Goal: Task Accomplishment & Management: Manage account settings

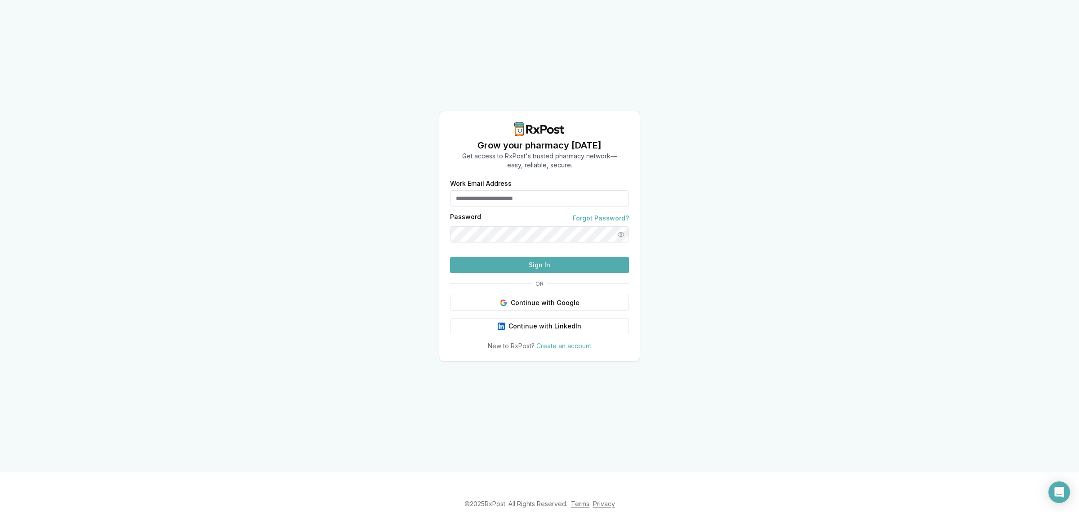
type input "**********"
click at [493, 273] on button "Sign In" at bounding box center [539, 265] width 179 height 16
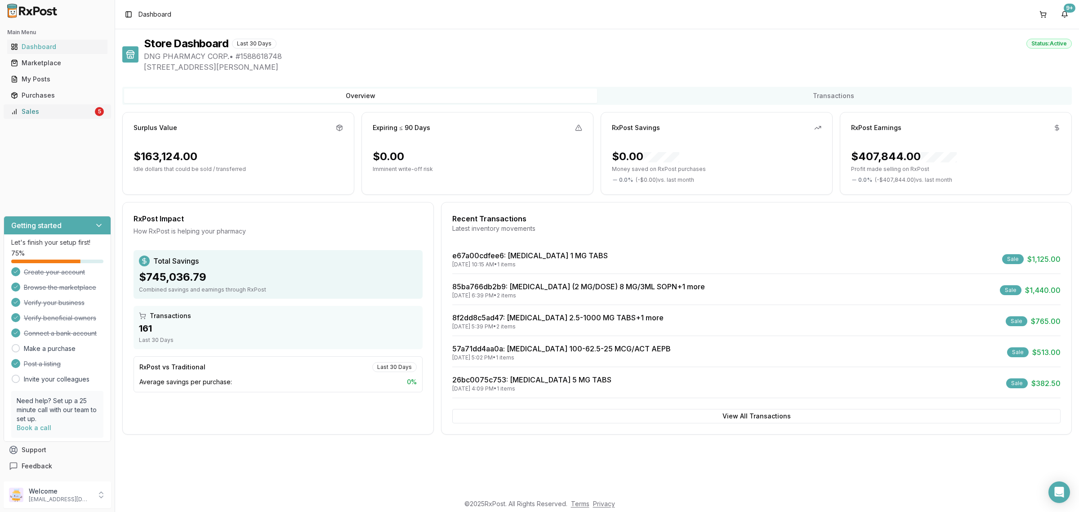
click at [39, 115] on div "Sales" at bounding box center [52, 111] width 82 height 9
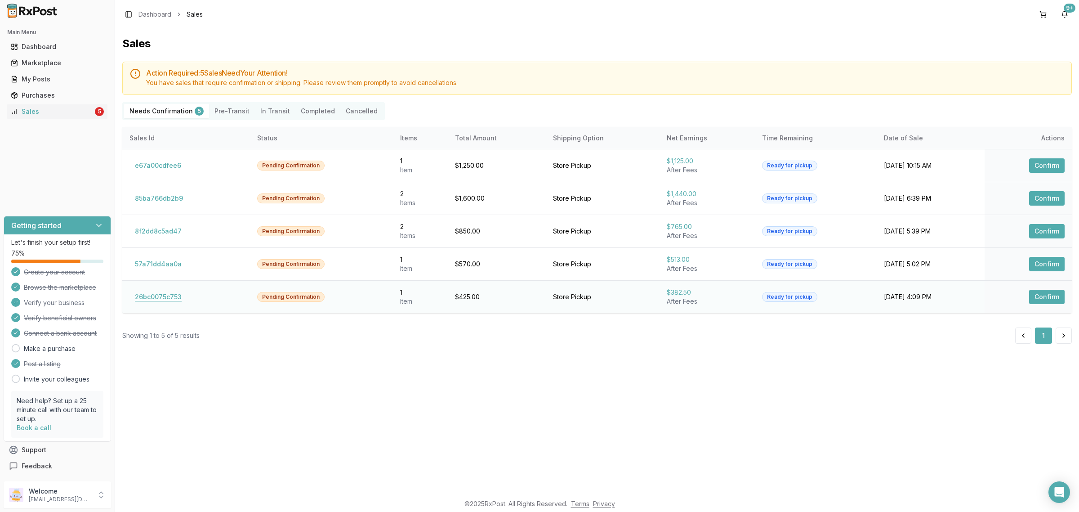
click at [174, 301] on button "26bc0075c753" at bounding box center [158, 296] width 58 height 14
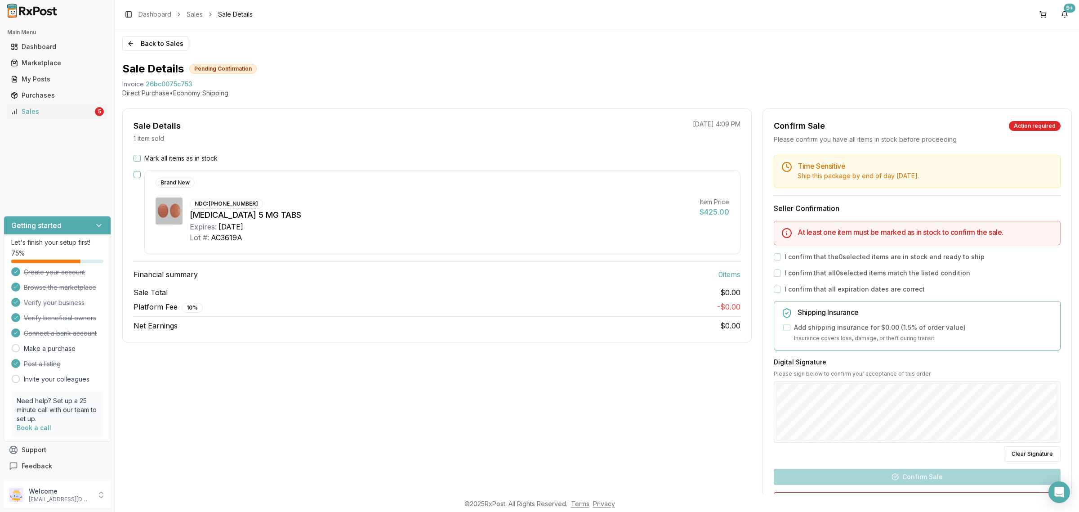
click at [160, 157] on label "Mark all items as in stock" at bounding box center [180, 158] width 73 height 9
click at [141, 157] on button "Mark all items as in stock" at bounding box center [136, 158] width 7 height 7
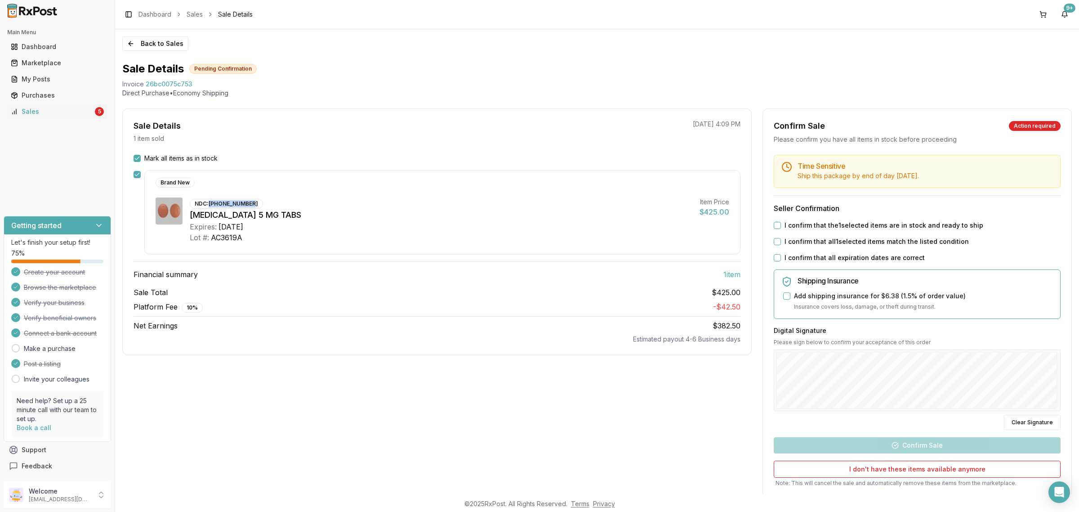
drag, startPoint x: 210, startPoint y: 203, endPoint x: 255, endPoint y: 200, distance: 45.1
click at [255, 200] on div "NDC: 00597-0140-30" at bounding box center [226, 204] width 73 height 10
copy div "00597-0140-30"
click at [338, 307] on div "Platform Fee 10 % - $42.50" at bounding box center [436, 306] width 607 height 11
click at [802, 223] on label "I confirm that the 1 selected items are in stock and ready to ship" at bounding box center [883, 225] width 199 height 9
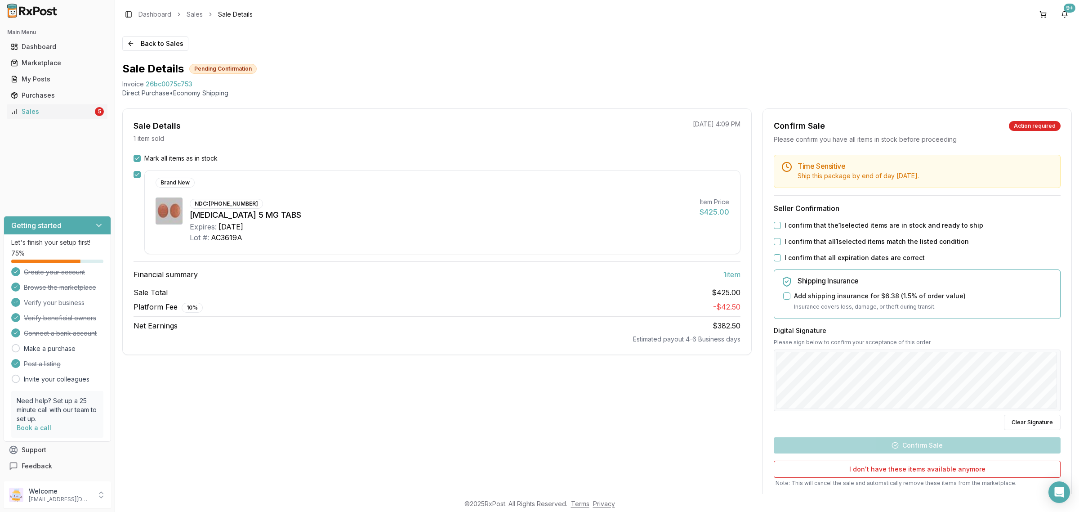
click at [781, 223] on button "I confirm that the 1 selected items are in stock and ready to ship" at bounding box center [777, 225] width 7 height 7
click at [801, 243] on label "I confirm that all 1 selected items match the listed condition" at bounding box center [876, 241] width 184 height 9
click at [781, 243] on button "I confirm that all 1 selected items match the listed condition" at bounding box center [777, 241] width 7 height 7
click at [802, 255] on label "I confirm that all expiration dates are correct" at bounding box center [854, 257] width 140 height 9
click at [781, 255] on button "I confirm that all expiration dates are correct" at bounding box center [777, 257] width 7 height 7
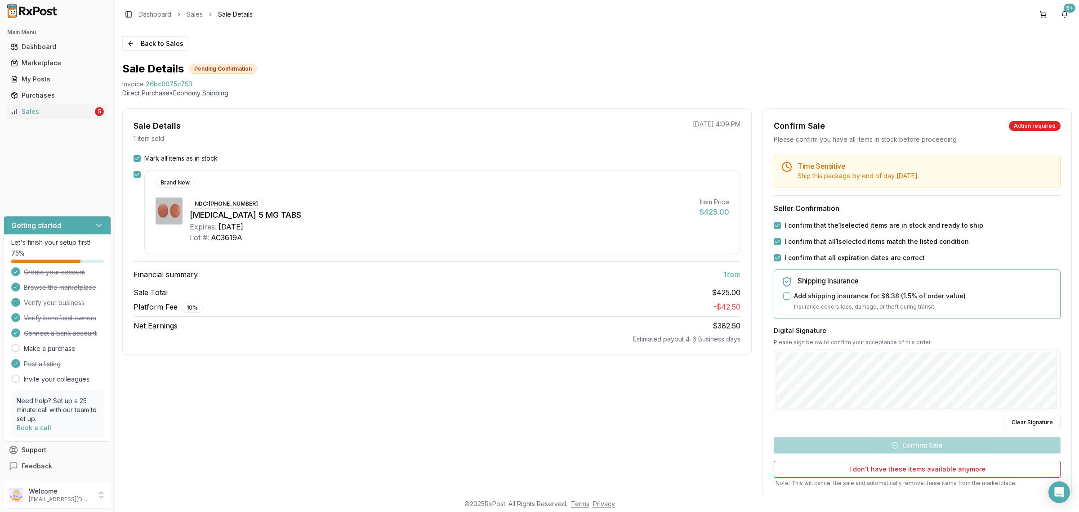
click at [647, 409] on div "Sale Details 1 item sold 09/11/2025 4:09 PM Mark all items as in stock Brand Ne…" at bounding box center [436, 318] width 629 height 421
click at [1039, 423] on button "Clear Signature" at bounding box center [1032, 421] width 57 height 15
click at [917, 444] on button "Confirm Sale" at bounding box center [917, 445] width 287 height 16
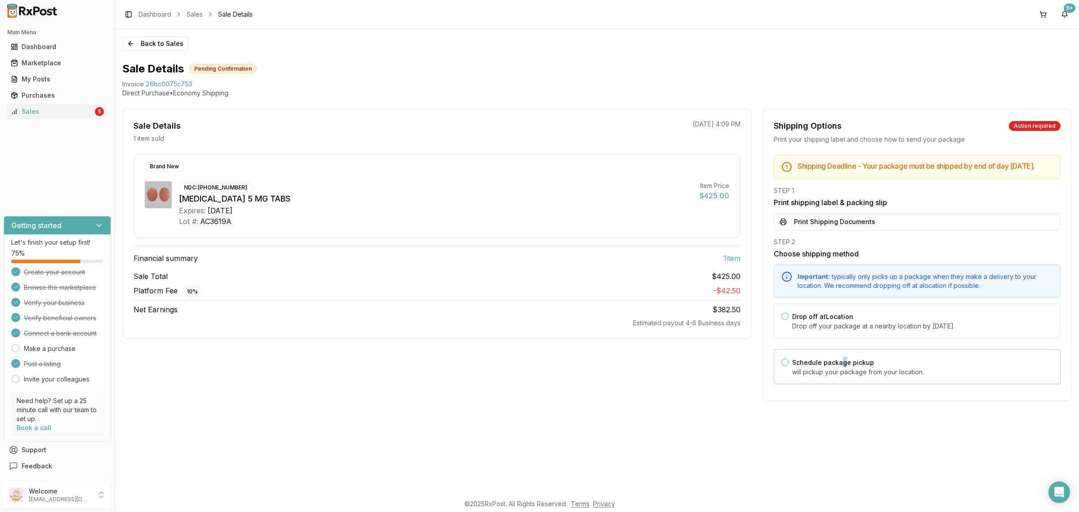
click at [841, 366] on label "Schedule package pickup" at bounding box center [833, 362] width 82 height 8
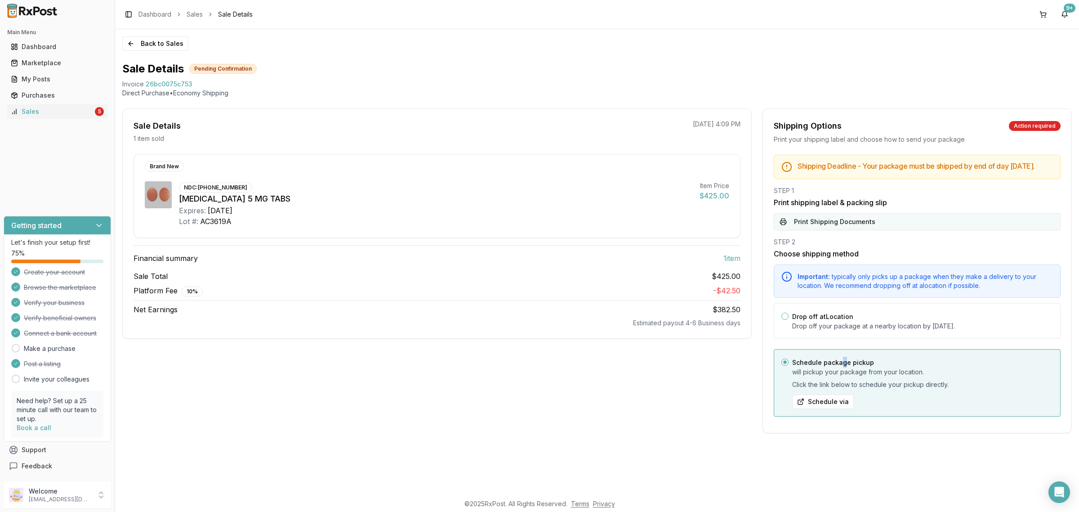
click at [837, 225] on button "Print Shipping Documents" at bounding box center [917, 221] width 287 height 17
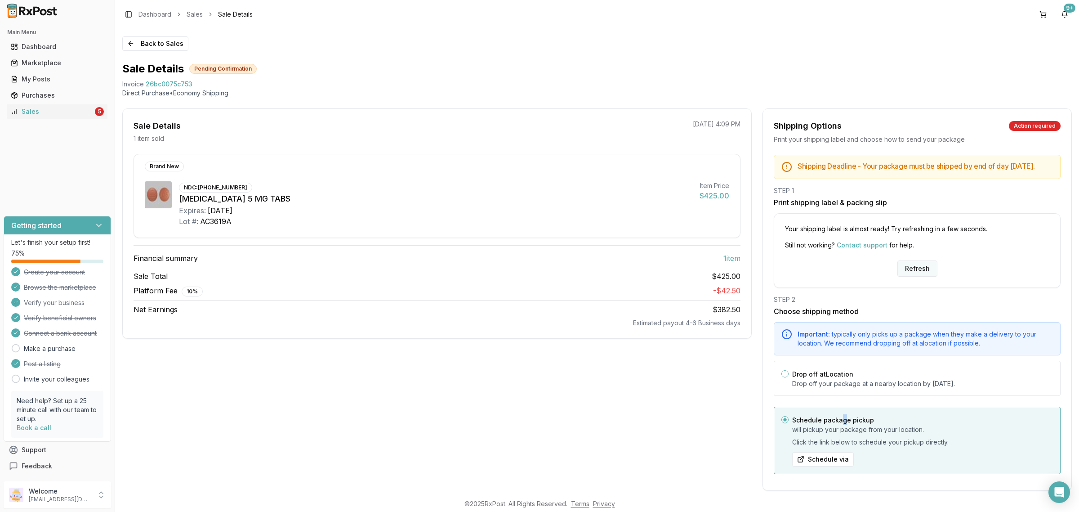
click at [906, 276] on button "Refresh" at bounding box center [917, 268] width 40 height 16
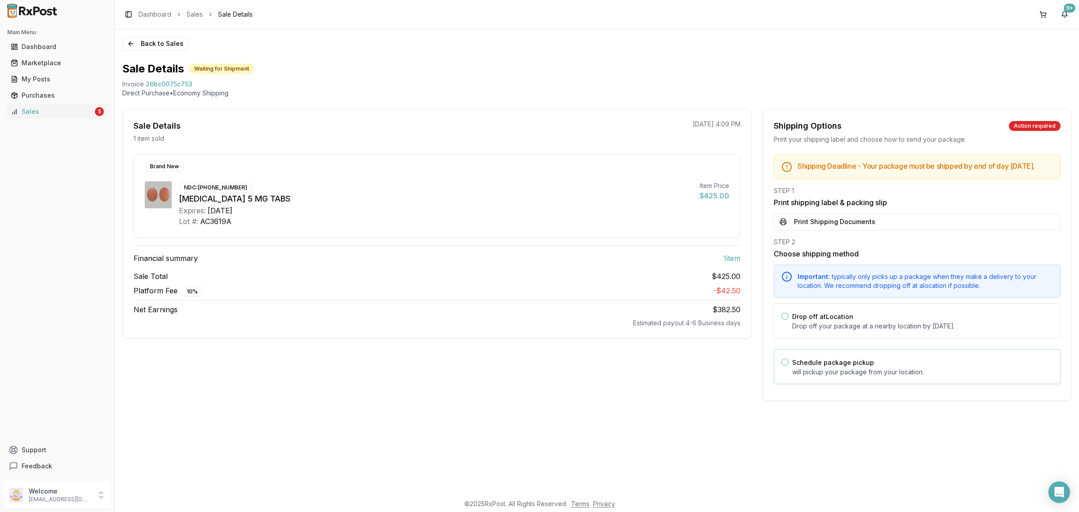
click at [936, 384] on div "Schedule package pickup will pickup your package from your location." at bounding box center [917, 366] width 287 height 35
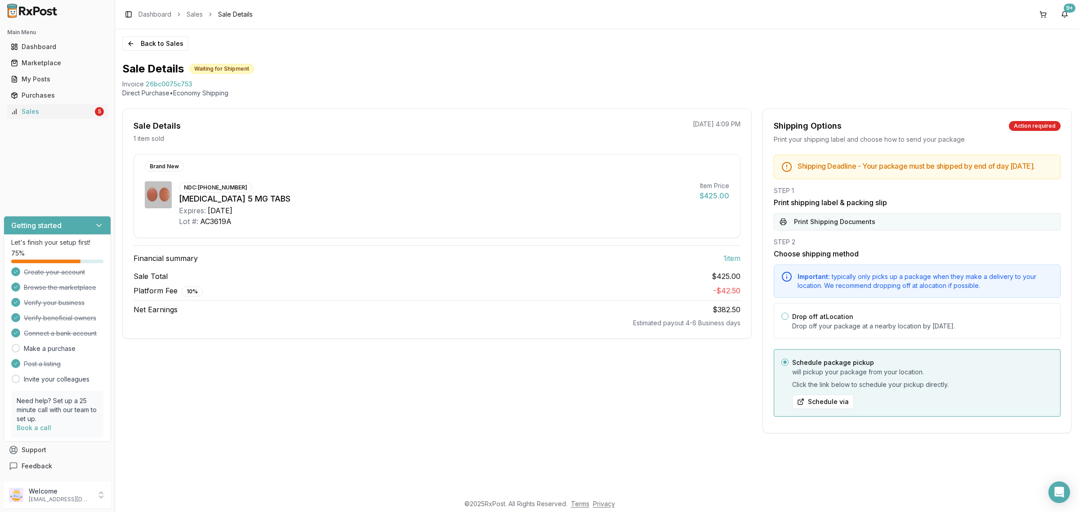
click at [906, 230] on button "Print Shipping Documents" at bounding box center [917, 221] width 287 height 17
click at [163, 45] on button "Back to Sales" at bounding box center [155, 43] width 66 height 14
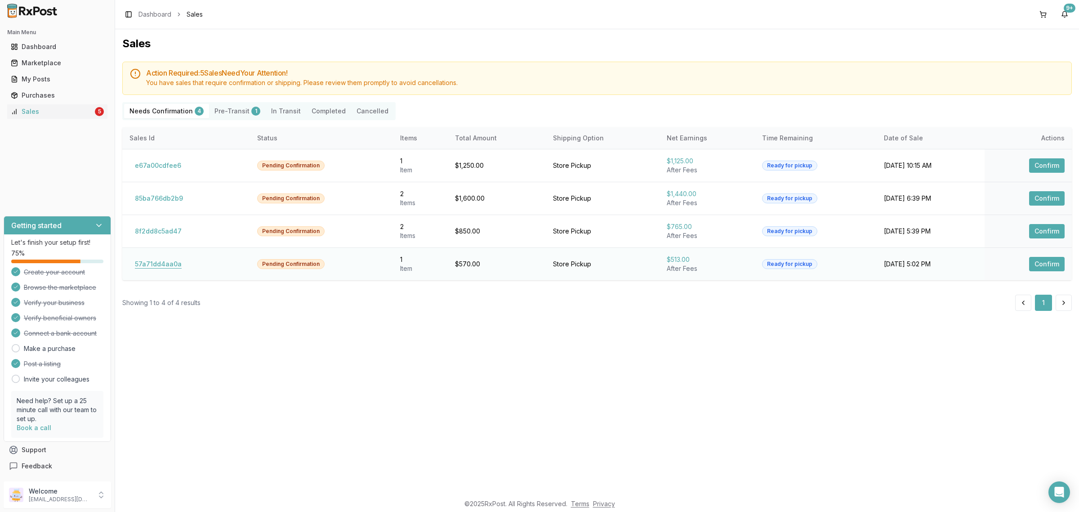
click at [158, 268] on button "57a71dd4aa0a" at bounding box center [158, 264] width 58 height 14
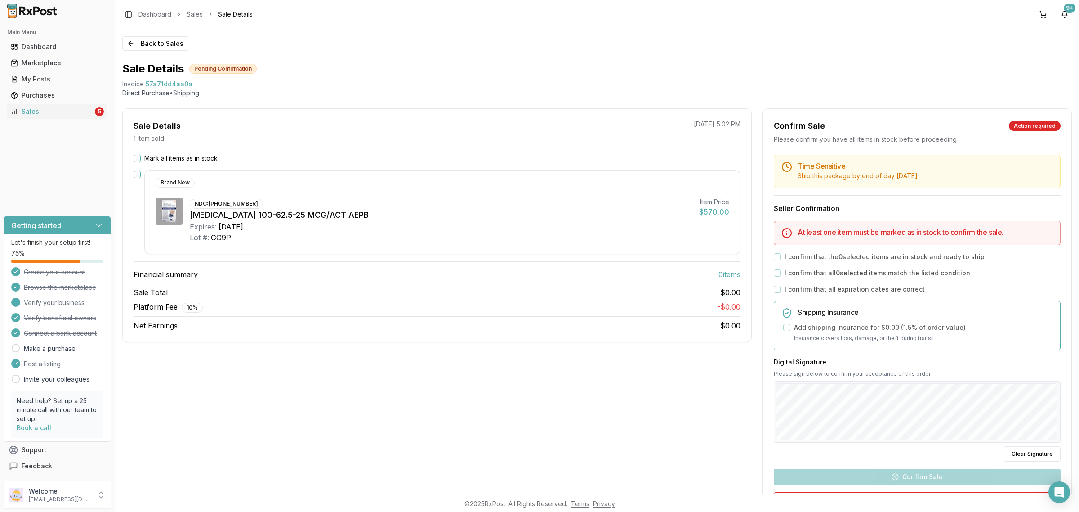
click at [539, 178] on div "Brand New" at bounding box center [435, 183] width 559 height 10
click at [149, 156] on label "Mark all items as in stock" at bounding box center [180, 158] width 73 height 9
click at [141, 156] on button "Mark all items as in stock" at bounding box center [136, 158] width 7 height 7
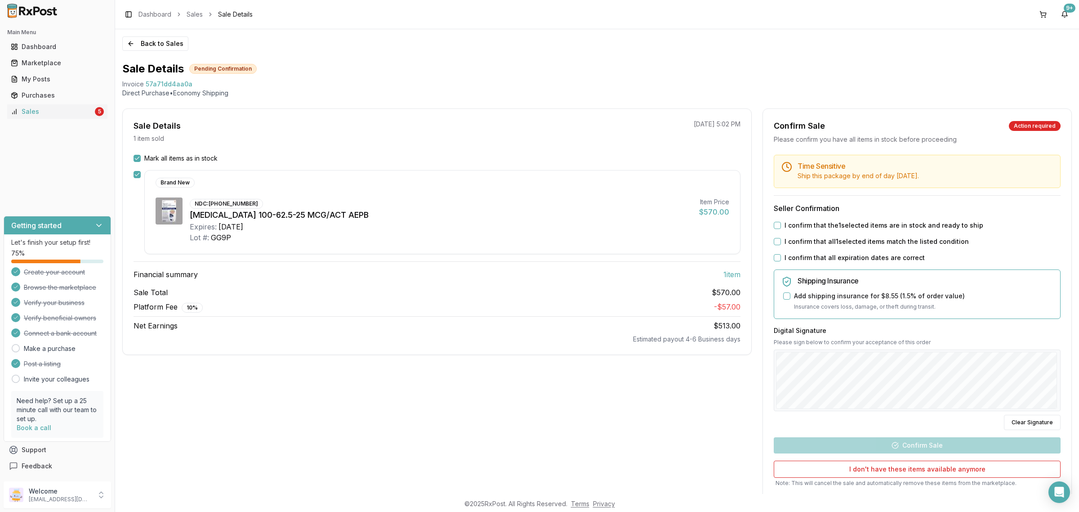
click at [862, 228] on label "I confirm that the 1 selected items are in stock and ready to ship" at bounding box center [883, 225] width 199 height 9
click at [781, 228] on button "I confirm that the 1 selected items are in stock and ready to ship" at bounding box center [777, 225] width 7 height 7
click at [858, 239] on label "I confirm that all 1 selected items match the listed condition" at bounding box center [876, 241] width 184 height 9
click at [781, 239] on button "I confirm that all 1 selected items match the listed condition" at bounding box center [777, 241] width 7 height 7
click at [848, 258] on label "I confirm that all expiration dates are correct" at bounding box center [854, 257] width 140 height 9
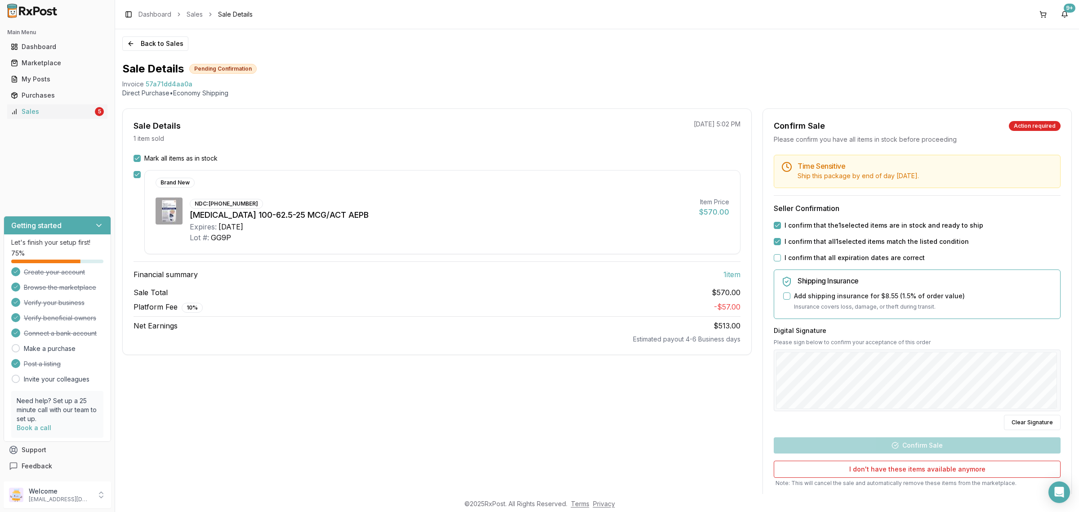
click at [781, 258] on button "I confirm that all expiration dates are correct" at bounding box center [777, 257] width 7 height 7
click at [943, 449] on button "Confirm Sale" at bounding box center [917, 445] width 287 height 16
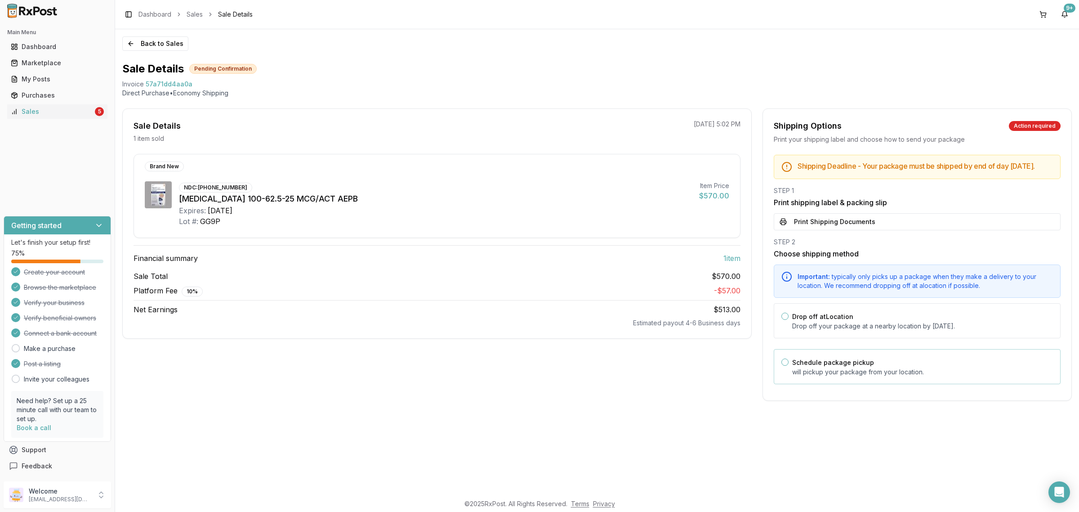
click at [858, 366] on label "Schedule package pickup" at bounding box center [833, 362] width 82 height 8
click at [788, 365] on button "Schedule package pickup" at bounding box center [784, 361] width 7 height 7
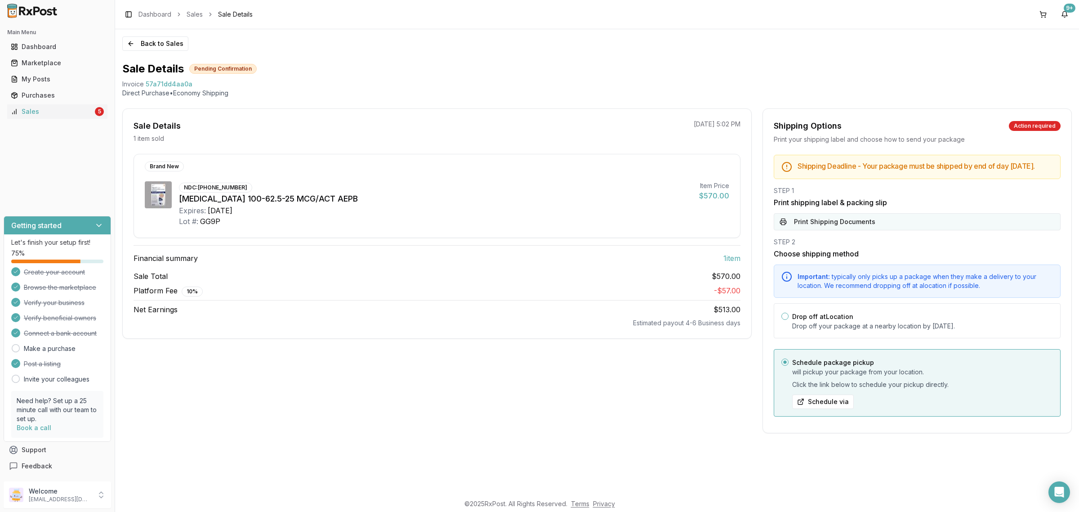
click at [864, 225] on button "Print Shipping Documents" at bounding box center [917, 221] width 287 height 17
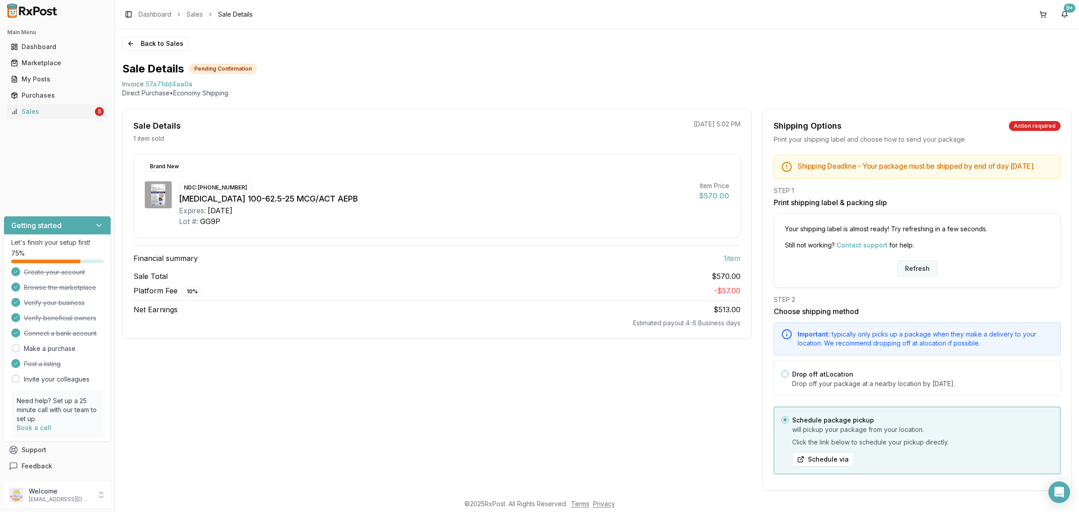
click at [920, 273] on button "Refresh" at bounding box center [917, 268] width 40 height 16
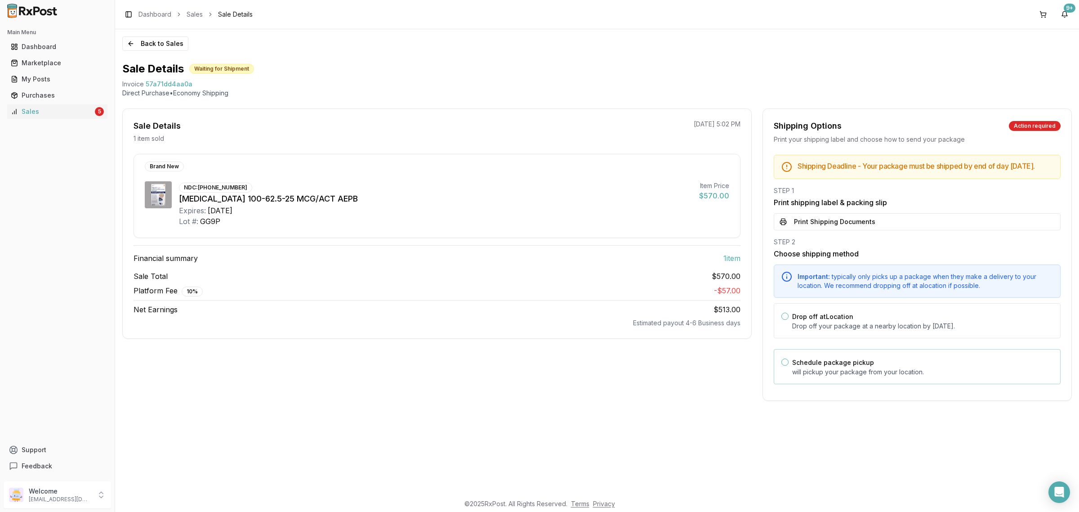
click at [853, 384] on div "Schedule package pickup will pickup your package from your location." at bounding box center [917, 366] width 287 height 35
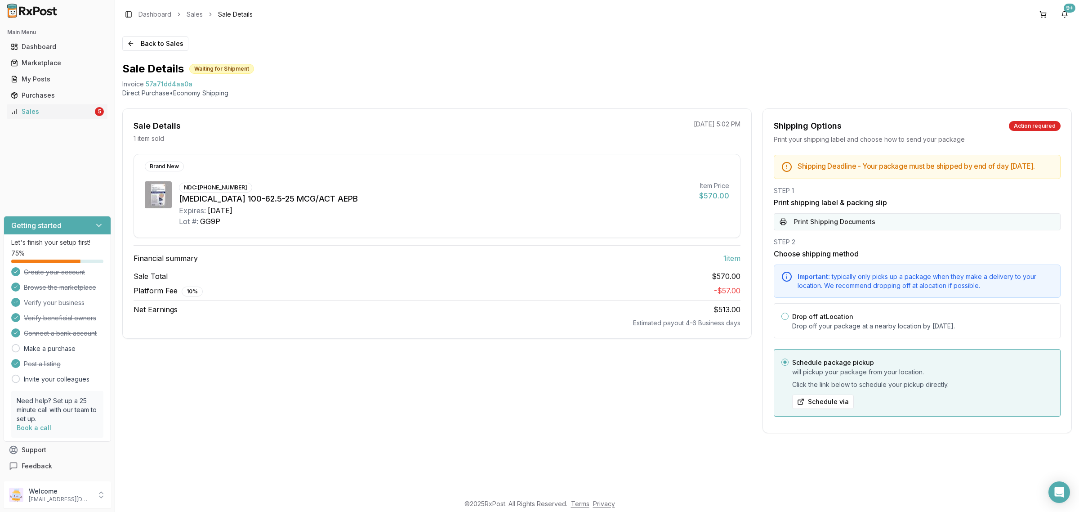
click at [854, 230] on button "Print Shipping Documents" at bounding box center [917, 221] width 287 height 17
click at [163, 37] on button "Back to Sales" at bounding box center [155, 43] width 66 height 14
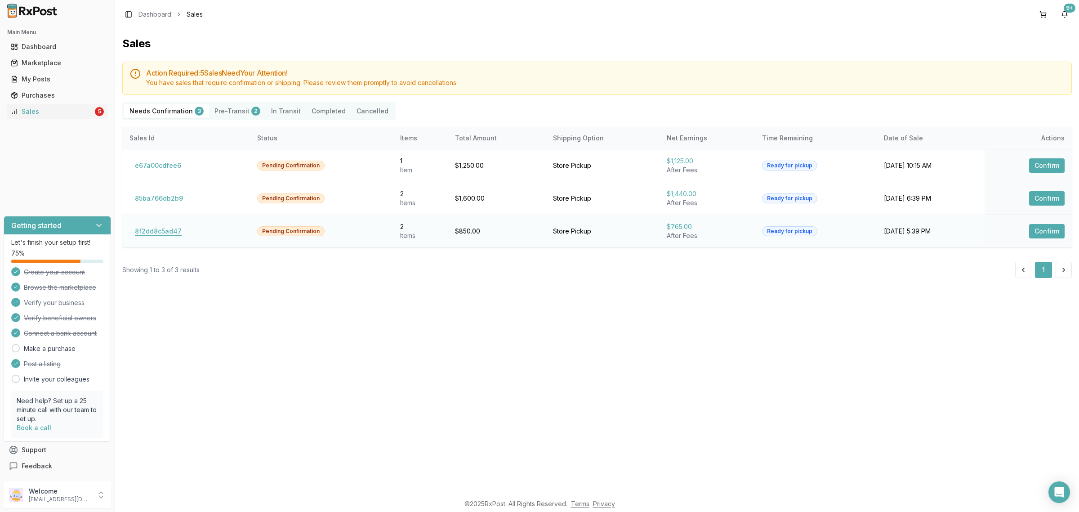
click at [173, 232] on button "8f2dd8c5ad47" at bounding box center [158, 231] width 58 height 14
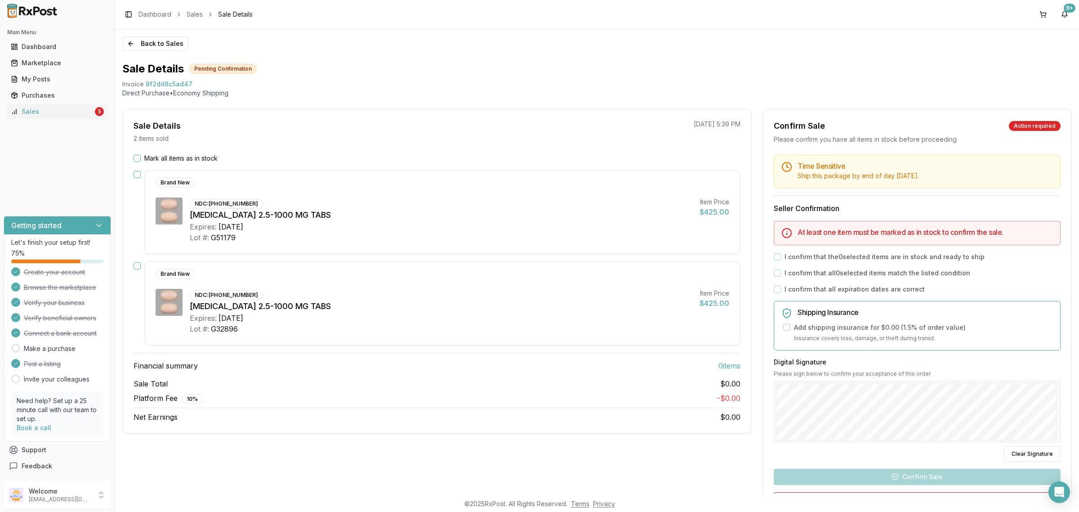
click at [362, 300] on div "NDC: [PHONE_NUMBER] [MEDICAL_DATA] 2.5-1000 MG TABS Expires: [DATE] Lot #: G328…" at bounding box center [441, 311] width 503 height 45
click at [159, 160] on label "Mark all items as in stock" at bounding box center [180, 158] width 73 height 9
click at [141, 160] on button "Mark all items as in stock" at bounding box center [136, 158] width 7 height 7
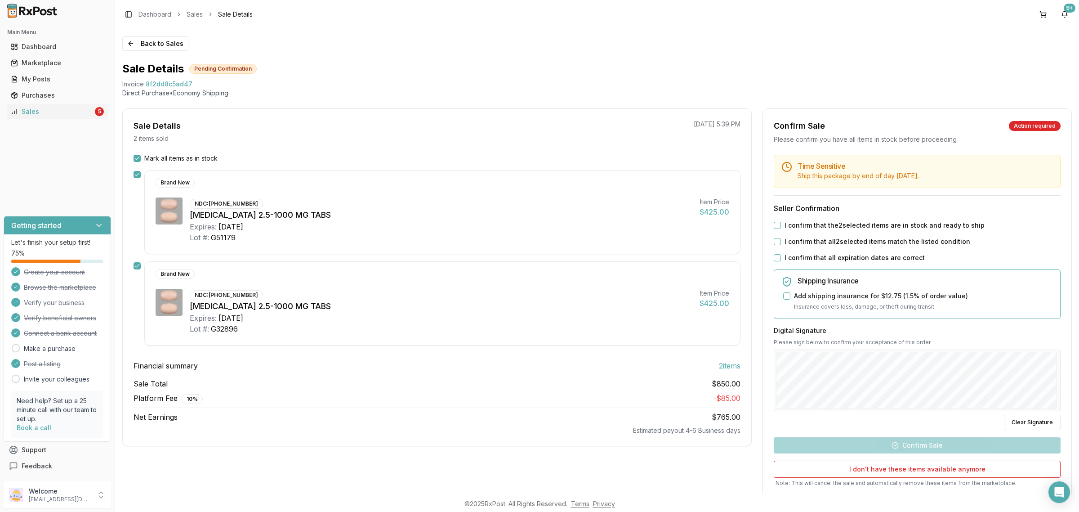
click at [854, 226] on label "I confirm that the 2 selected items are in stock and ready to ship" at bounding box center [884, 225] width 200 height 9
click at [781, 226] on button "I confirm that the 2 selected items are in stock and ready to ship" at bounding box center [777, 225] width 7 height 7
click at [850, 239] on label "I confirm that all 2 selected items match the listed condition" at bounding box center [877, 241] width 186 height 9
click at [781, 239] on button "I confirm that all 2 selected items match the listed condition" at bounding box center [777, 241] width 7 height 7
click at [832, 263] on div "Time Sensitive Ship this package by end of day Thursday, September 18th . Selle…" at bounding box center [917, 336] width 308 height 363
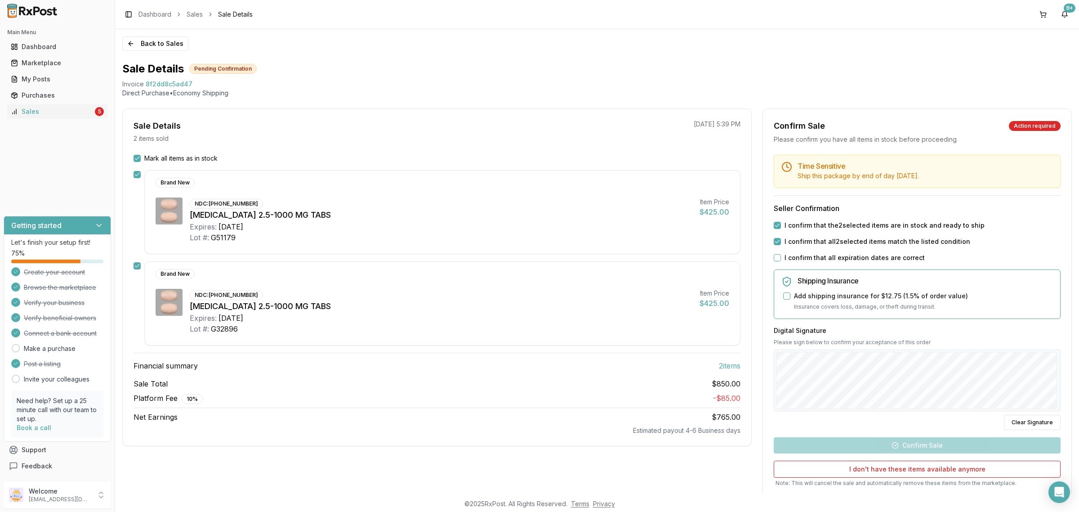
click at [827, 257] on label "I confirm that all expiration dates are correct" at bounding box center [854, 257] width 140 height 9
click at [781, 257] on button "I confirm that all expiration dates are correct" at bounding box center [777, 257] width 7 height 7
click at [1072, 393] on div "Back to Sales Sale Details Pending Confirmation Invoice 8f2dd8c5ad47 Direct Pur…" at bounding box center [597, 261] width 964 height 464
click at [920, 451] on button "Confirm Sale" at bounding box center [917, 445] width 287 height 16
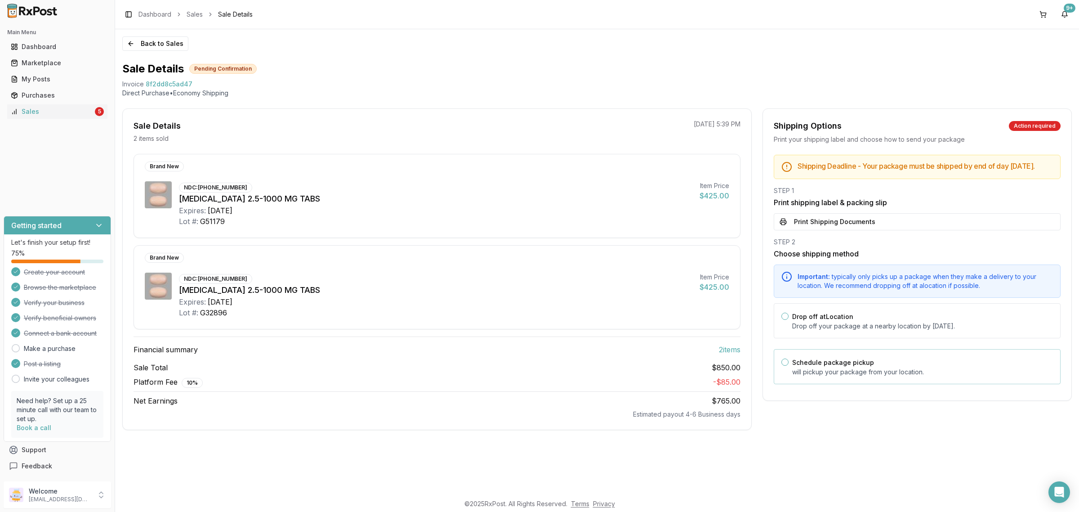
click at [871, 376] on p "will pickup your package from your location." at bounding box center [922, 371] width 261 height 9
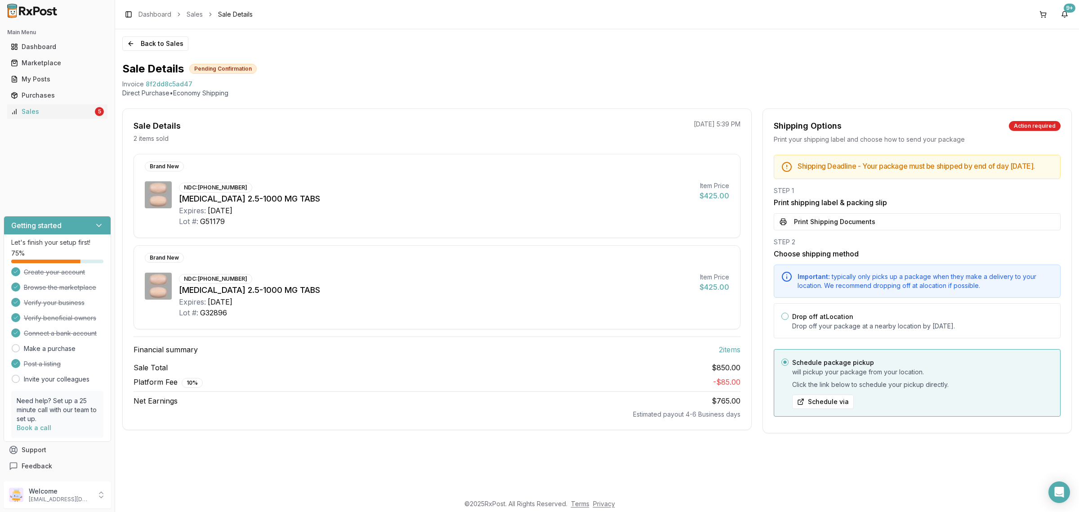
click at [846, 240] on div "Shipping Deadline - Your package must be shipped by end of day Thursday, Septem…" at bounding box center [917, 288] width 308 height 267
click at [844, 223] on button "Print Shipping Documents" at bounding box center [917, 221] width 287 height 17
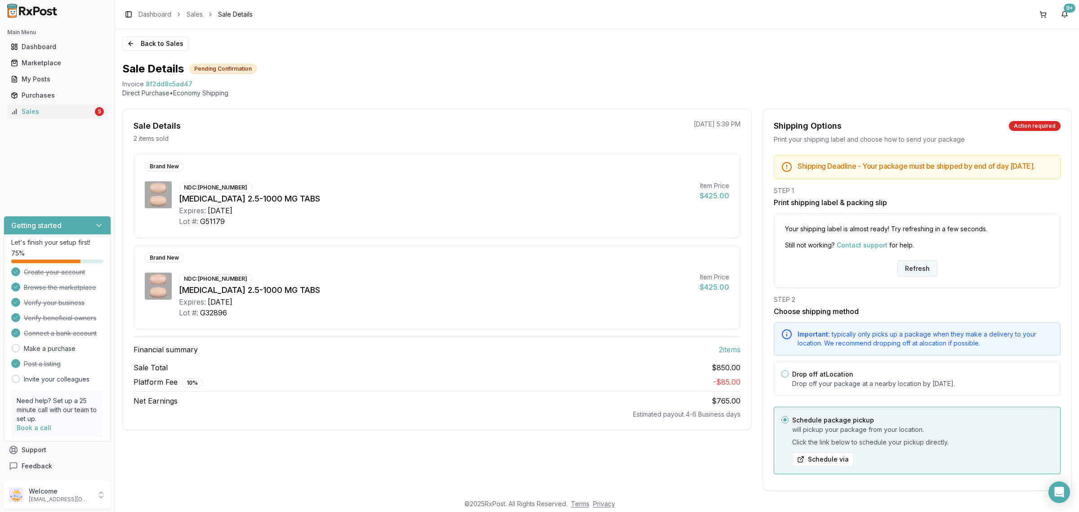
click at [923, 272] on button "Refresh" at bounding box center [917, 268] width 40 height 16
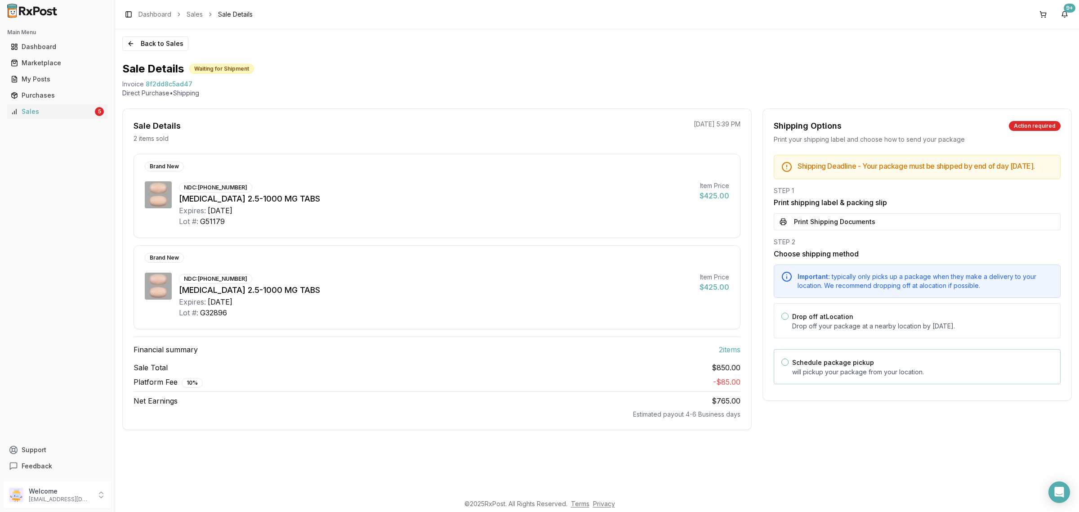
click at [912, 369] on div "Schedule package pickup will pickup your package from your location." at bounding box center [922, 366] width 261 height 20
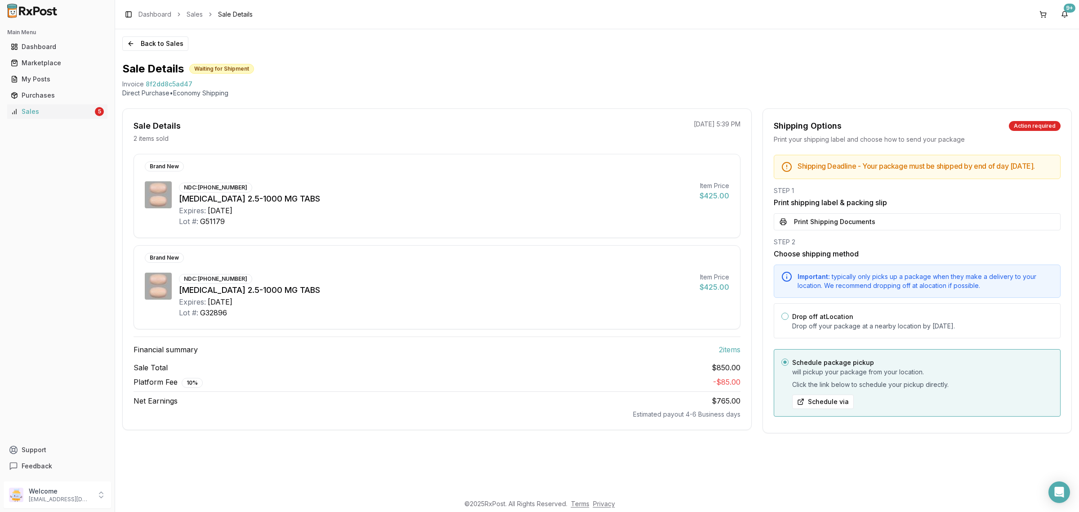
click at [890, 223] on button "Print Shipping Documents" at bounding box center [917, 221] width 287 height 17
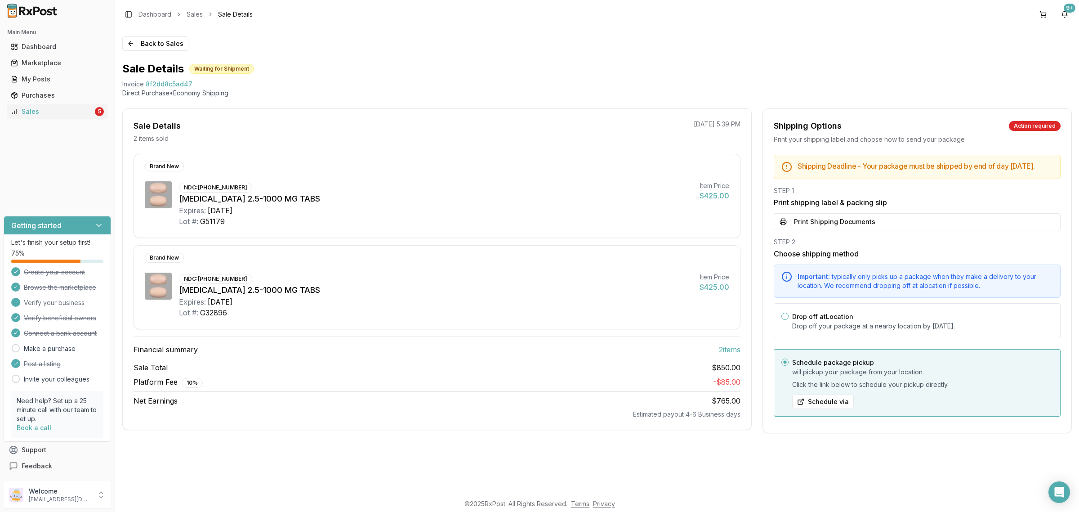
click at [142, 52] on div "Back to Sales Sale Details Waiting for Shipment Invoice 8f2dd8c5ad47 Direct Pur…" at bounding box center [597, 261] width 964 height 464
click at [146, 44] on button "Back to Sales" at bounding box center [155, 43] width 66 height 14
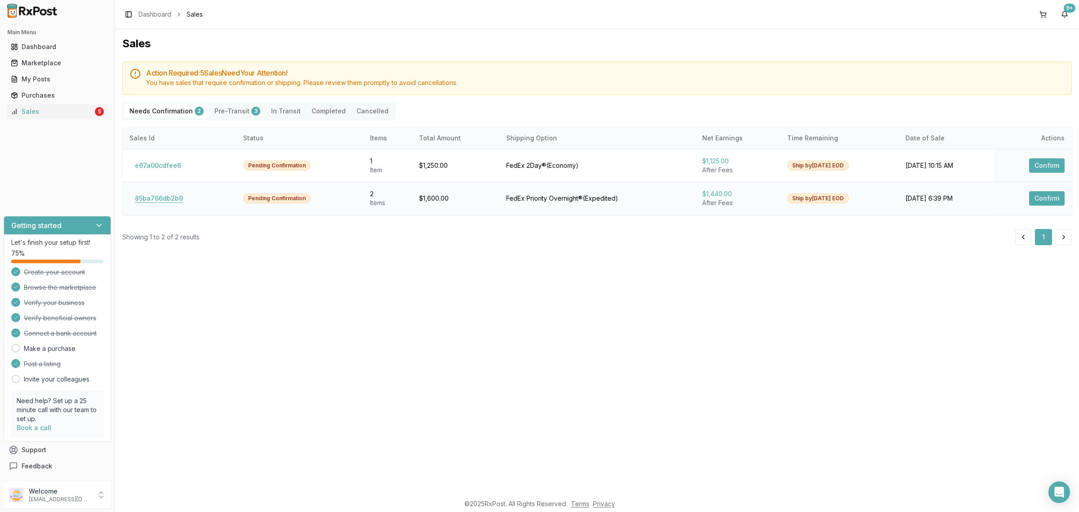
click at [165, 199] on button "85ba766db2b9" at bounding box center [158, 198] width 59 height 14
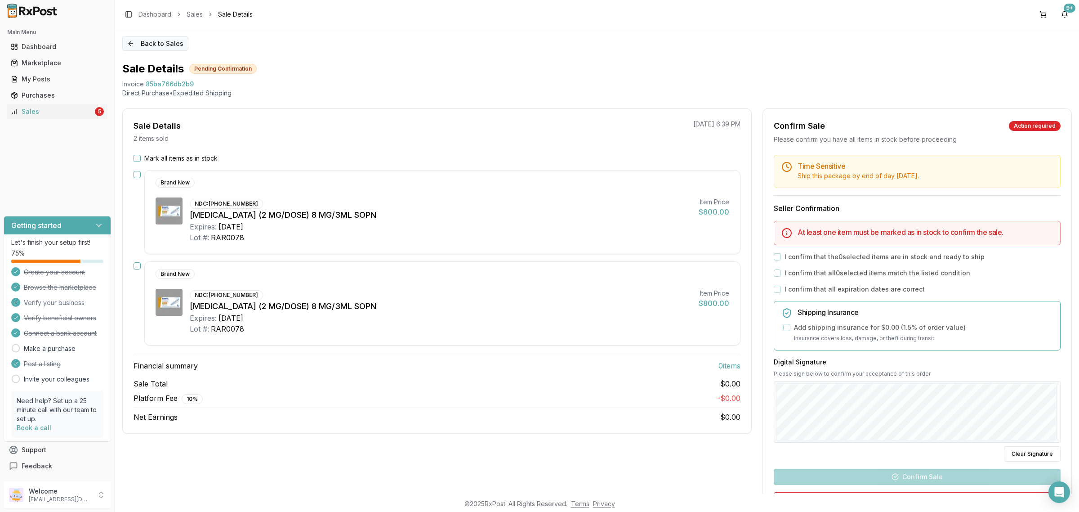
click at [149, 37] on button "Back to Sales" at bounding box center [155, 43] width 66 height 14
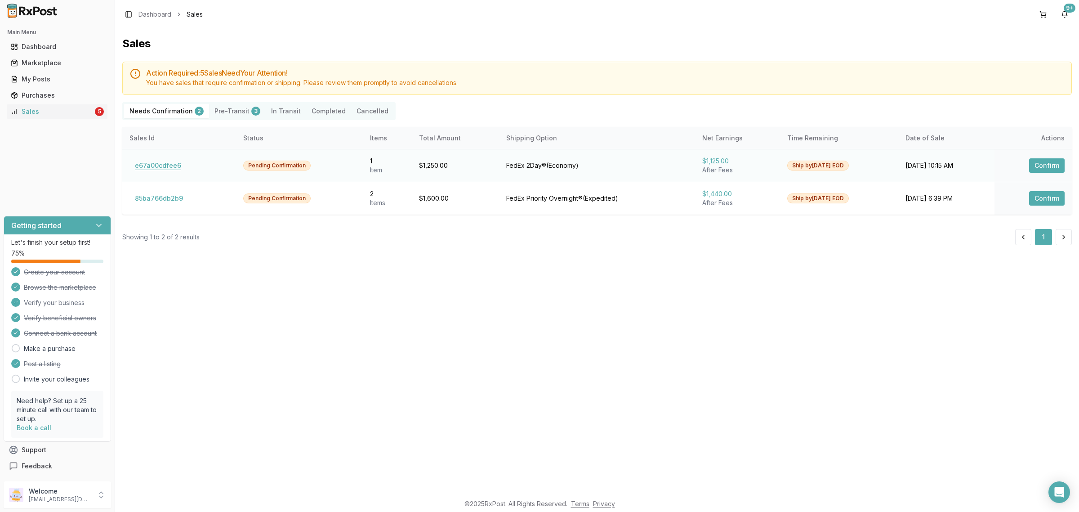
click at [178, 167] on button "e67a00cdfee6" at bounding box center [157, 165] width 57 height 14
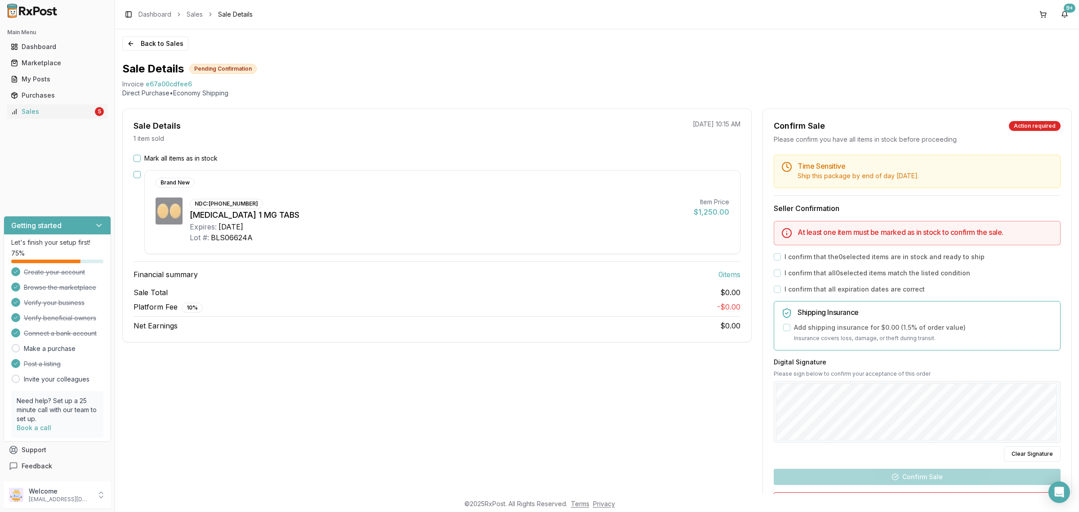
click at [207, 156] on label "Mark all items as in stock" at bounding box center [180, 158] width 73 height 9
click at [141, 156] on button "Mark all items as in stock" at bounding box center [136, 158] width 7 height 7
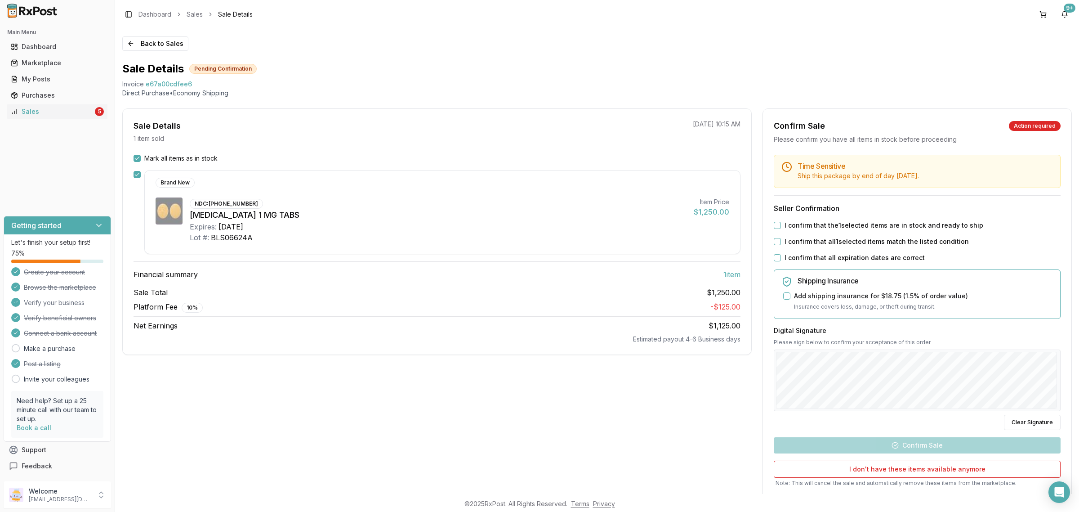
click at [797, 224] on label "I confirm that the 1 selected items are in stock and ready to ship" at bounding box center [883, 225] width 199 height 9
click at [781, 224] on button "I confirm that the 1 selected items are in stock and ready to ship" at bounding box center [777, 225] width 7 height 7
click at [794, 248] on div "Time Sensitive Ship this package by end of day Friday, September 19th . Seller …" at bounding box center [917, 336] width 308 height 363
click at [792, 240] on label "I confirm that all 1 selected items match the listed condition" at bounding box center [876, 241] width 184 height 9
click at [781, 240] on button "I confirm that all 1 selected items match the listed condition" at bounding box center [777, 241] width 7 height 7
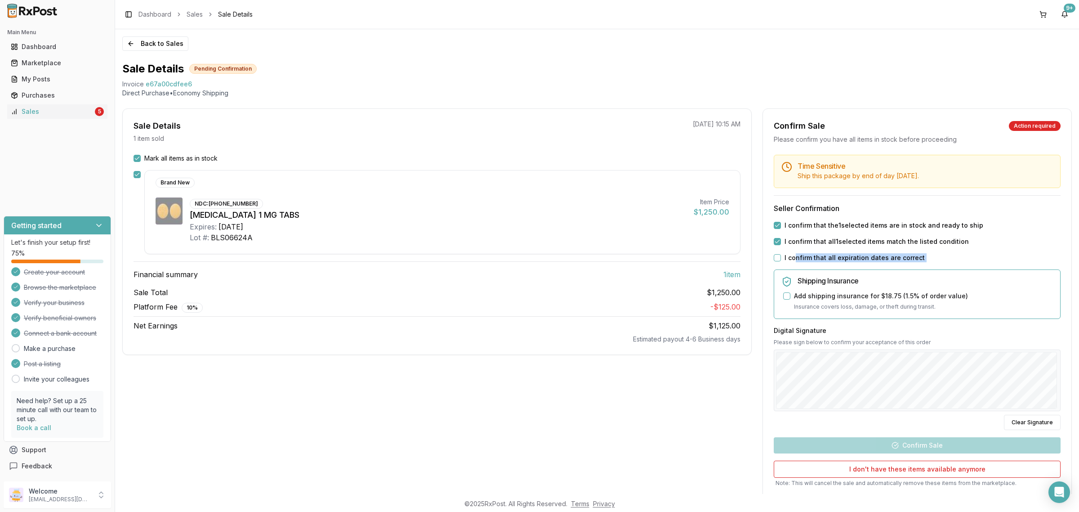
click at [794, 261] on div "Time Sensitive Ship this package by end of day Friday, September 19th . Seller …" at bounding box center [917, 336] width 308 height 363
click at [794, 258] on label "I confirm that all expiration dates are correct" at bounding box center [854, 257] width 140 height 9
click at [781, 258] on button "I confirm that all expiration dates are correct" at bounding box center [777, 257] width 7 height 7
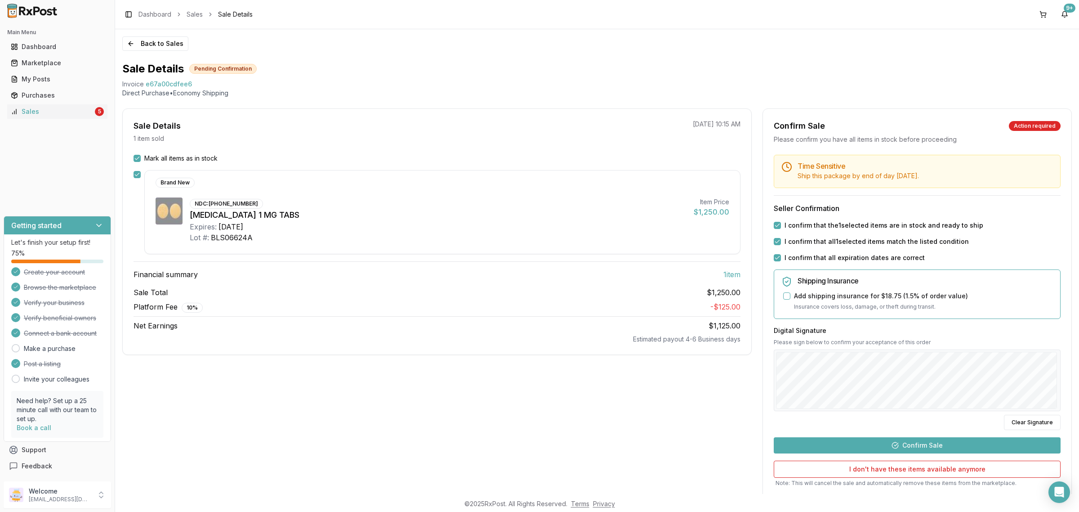
click at [934, 446] on button "Confirm Sale" at bounding box center [917, 445] width 287 height 16
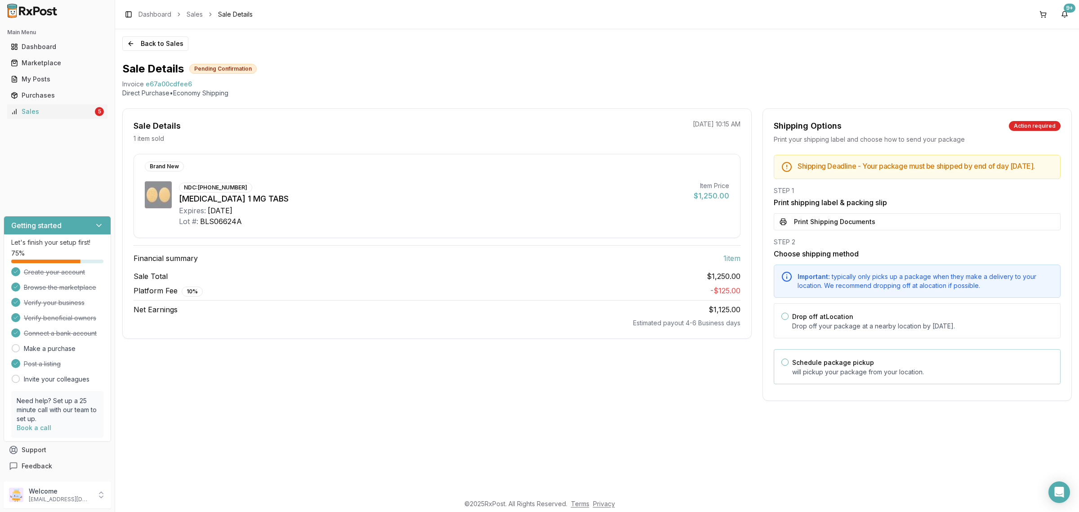
click at [845, 374] on div "Schedule package pickup will pickup your package from your location." at bounding box center [922, 366] width 261 height 20
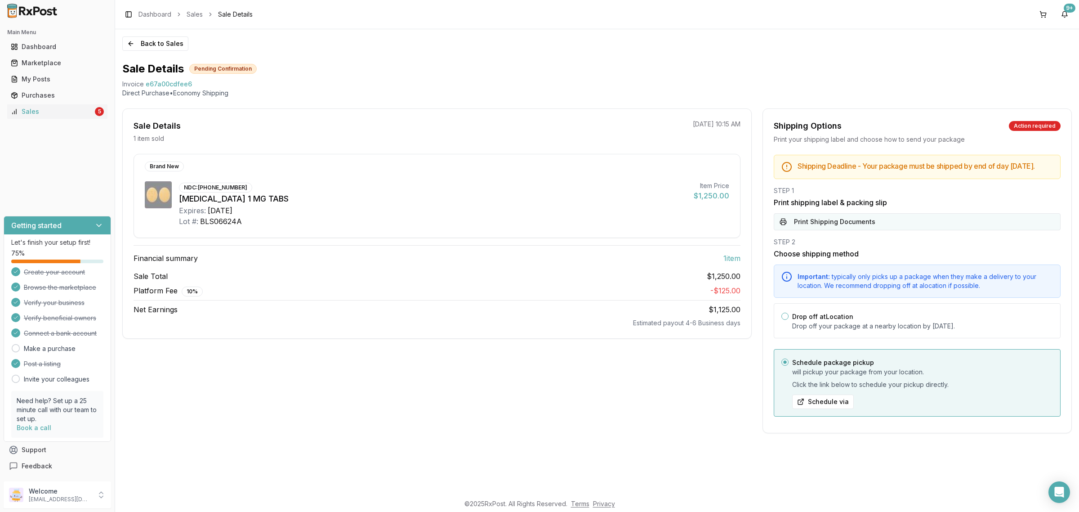
click at [849, 230] on button "Print Shipping Documents" at bounding box center [917, 221] width 287 height 17
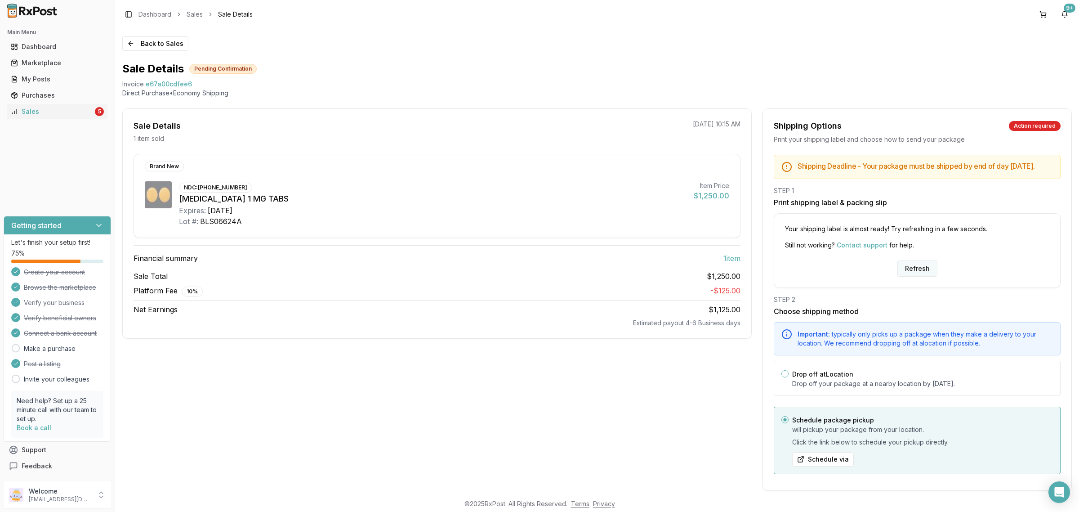
click at [912, 276] on button "Refresh" at bounding box center [917, 268] width 40 height 16
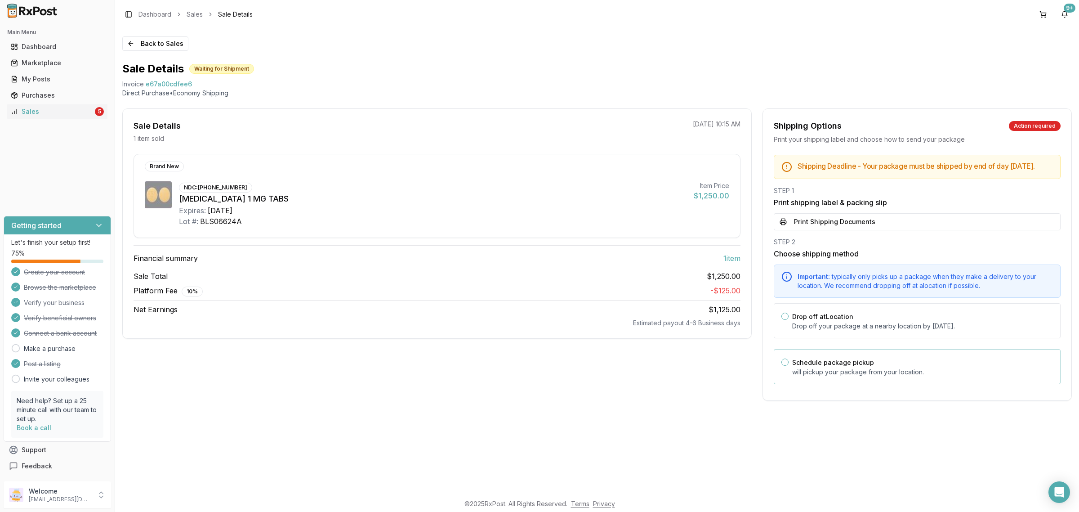
click at [839, 376] on p "will pickup your package from your location." at bounding box center [922, 371] width 261 height 9
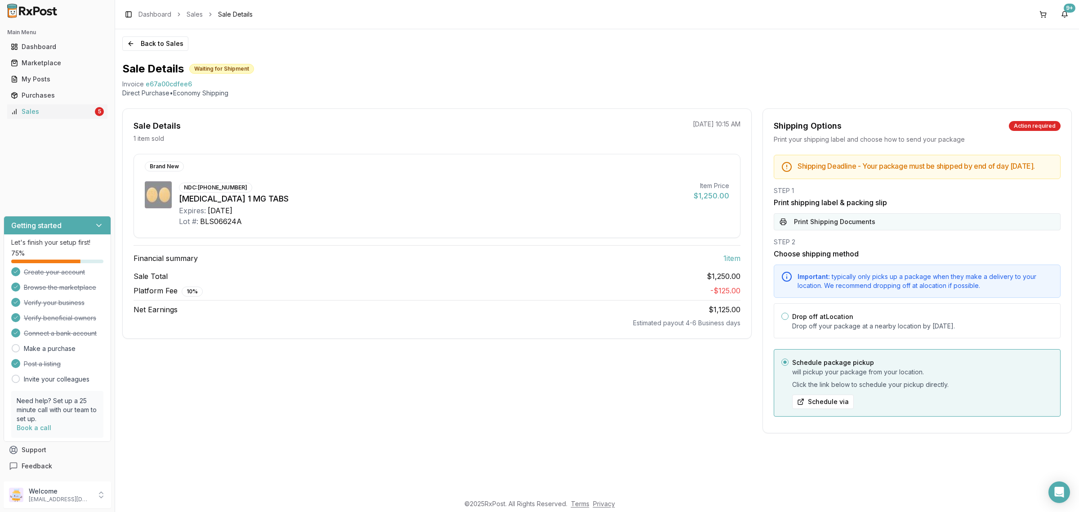
click at [838, 220] on button "Print Shipping Documents" at bounding box center [917, 221] width 287 height 17
click at [171, 41] on button "Back to Sales" at bounding box center [155, 43] width 66 height 14
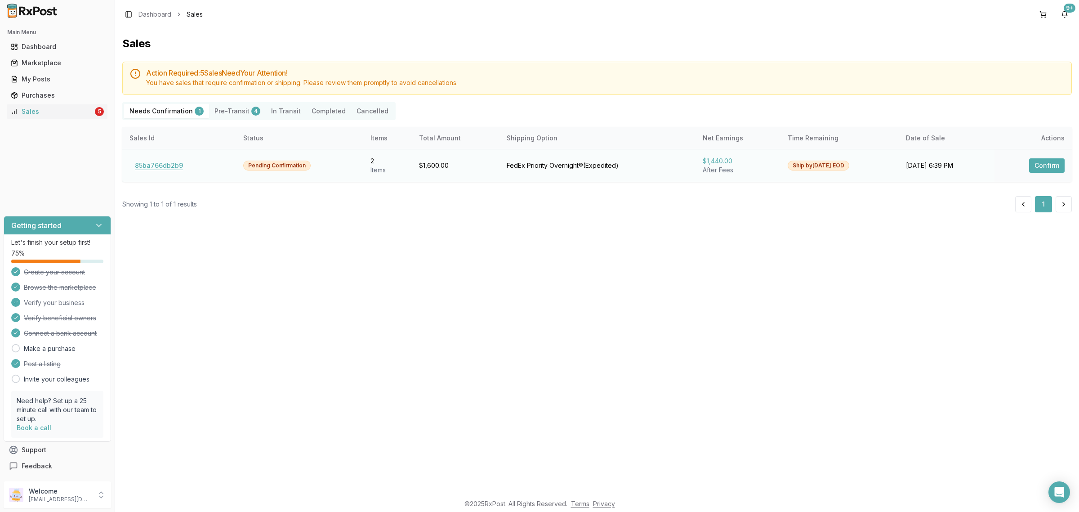
click at [162, 170] on button "85ba766db2b9" at bounding box center [158, 165] width 59 height 14
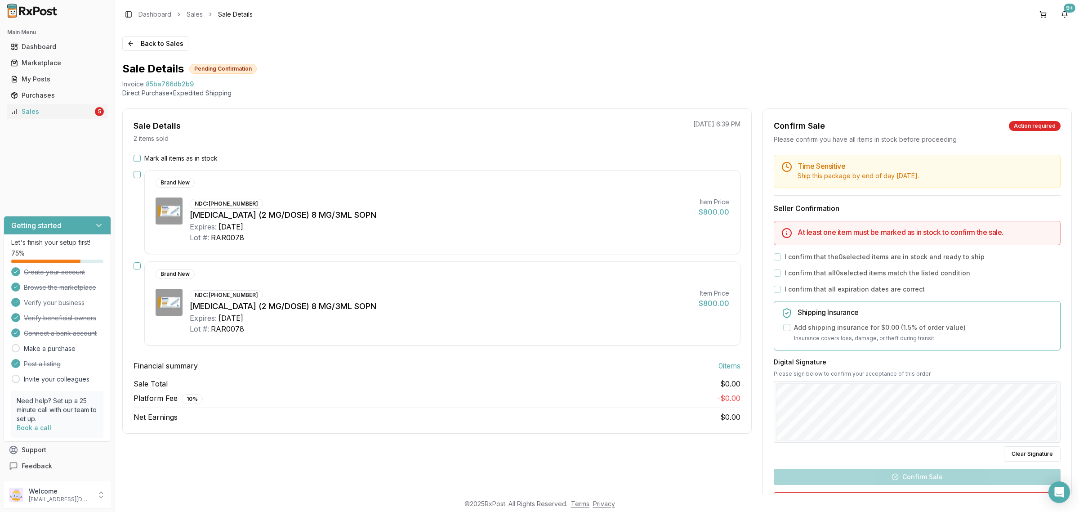
click at [365, 402] on div "Platform Fee 10 % - $0.00" at bounding box center [436, 397] width 607 height 11
drag, startPoint x: 122, startPoint y: 84, endPoint x: 203, endPoint y: 84, distance: 81.4
click at [203, 84] on div "Invoice 85ba766db2b9" at bounding box center [596, 84] width 949 height 9
copy div "Invoice 85ba766db2b9"
click at [1061, 497] on icon "Open Intercom Messenger" at bounding box center [1059, 492] width 12 height 12
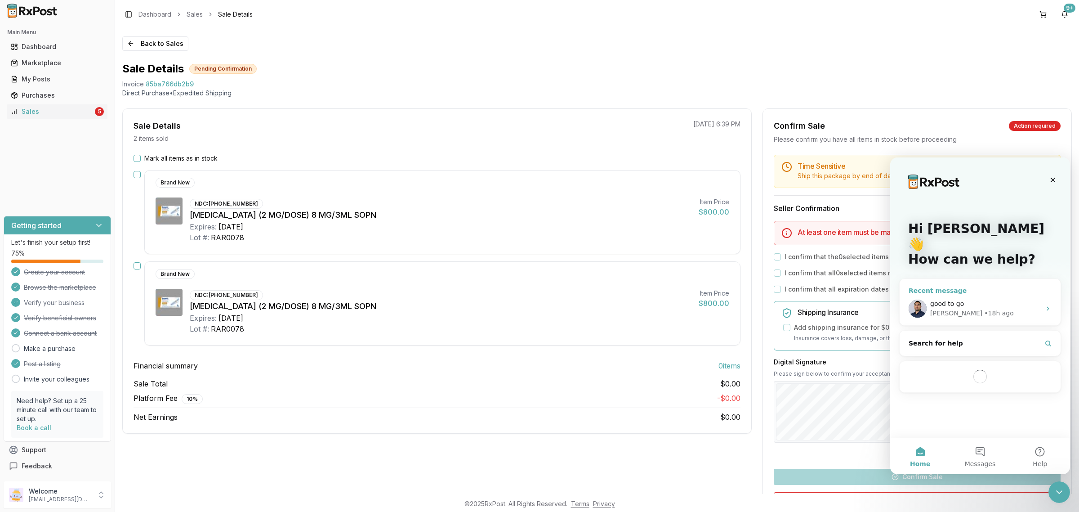
click at [982, 292] on div "good to go Manuel • 18h ago" at bounding box center [979, 308] width 161 height 33
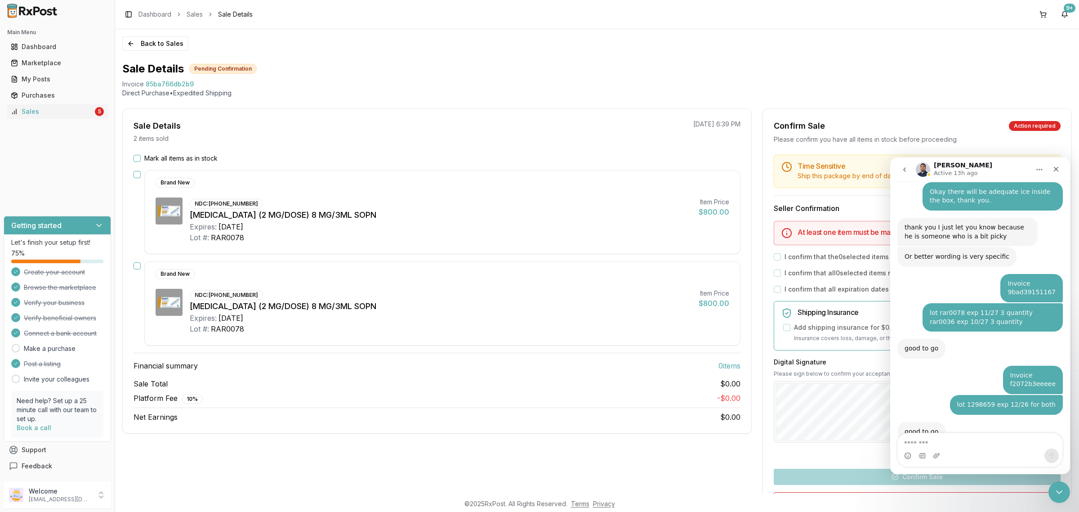
type textarea "**********"
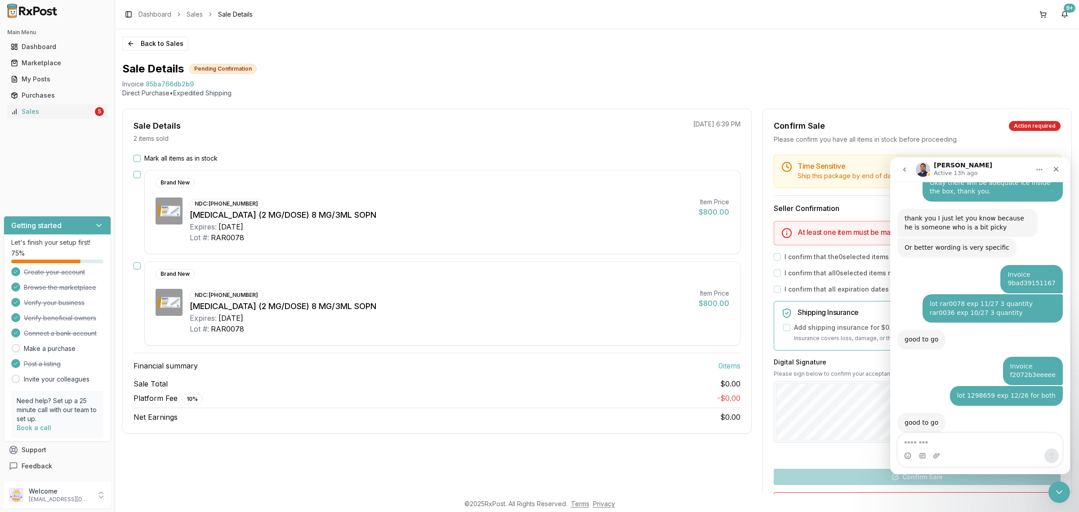
scroll to position [1765, 0]
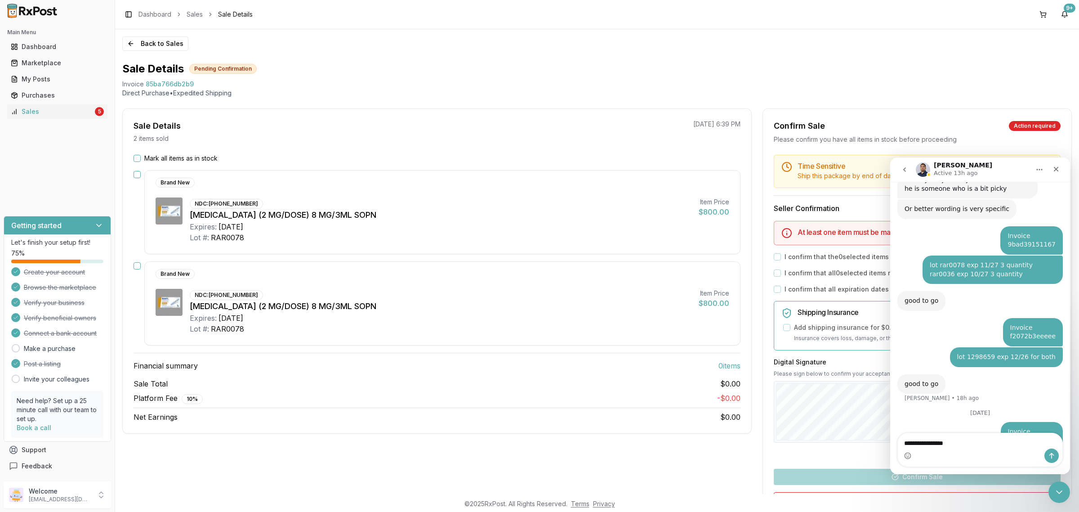
type textarea "**********"
drag, startPoint x: 967, startPoint y: 441, endPoint x: 875, endPoint y: 457, distance: 93.6
click at [890, 457] on html "Manuel Active 13h ago Ask us anything, or share your feedback. September 10 Inv…" at bounding box center [980, 315] width 180 height 316
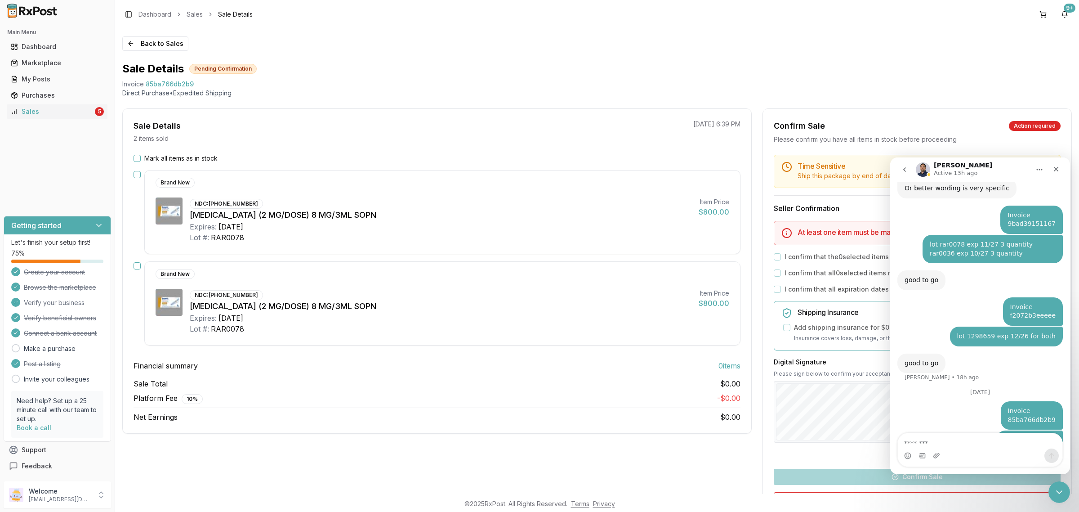
type textarea "**********"
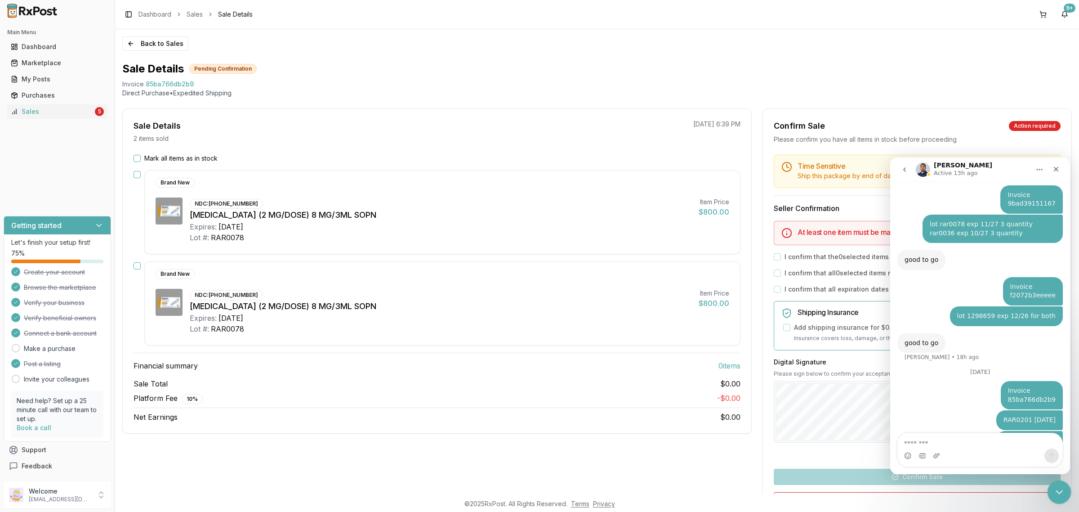
click at [1058, 489] on icon "Close Intercom Messenger" at bounding box center [1057, 490] width 11 height 11
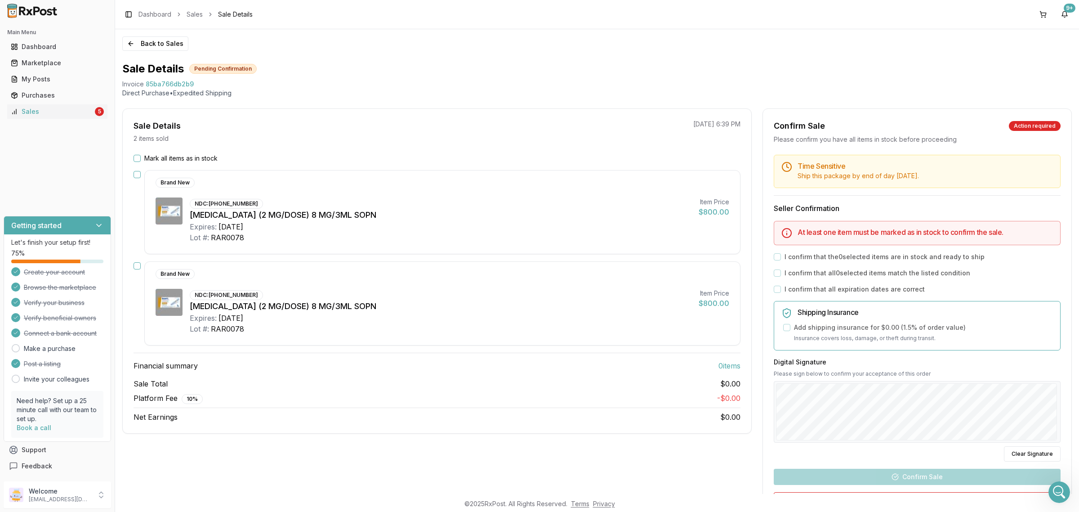
scroll to position [0, 0]
click at [355, 458] on div "Sale Details 2 items sold 09/11/2025 6:39 PM Mark all items as in stock Brand N…" at bounding box center [436, 334] width 629 height 452
click at [160, 40] on button "Back to Sales" at bounding box center [155, 43] width 66 height 14
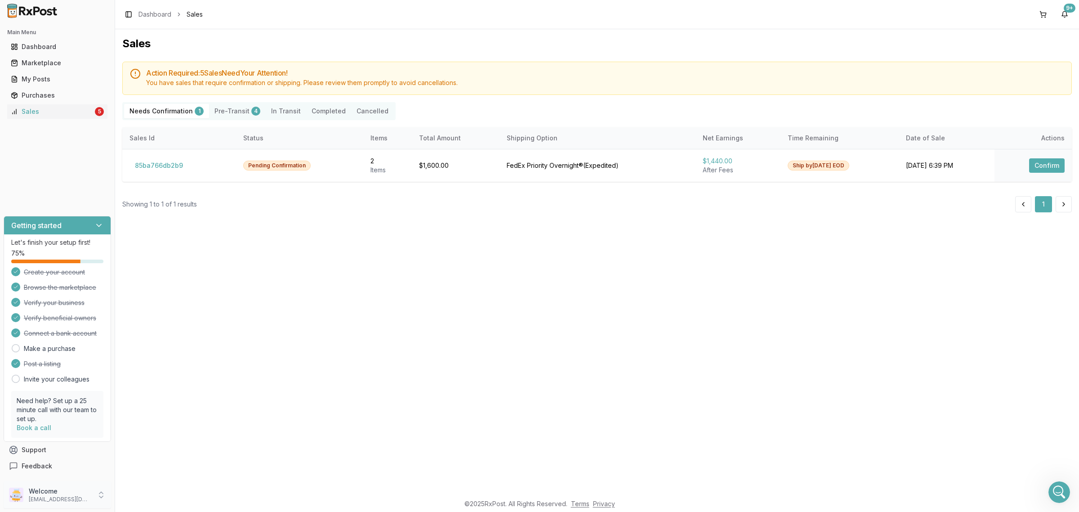
click at [80, 501] on p "dngpharmacy2@gmail.com" at bounding box center [60, 498] width 62 height 7
click at [133, 503] on button "Sign Out" at bounding box center [163, 496] width 93 height 15
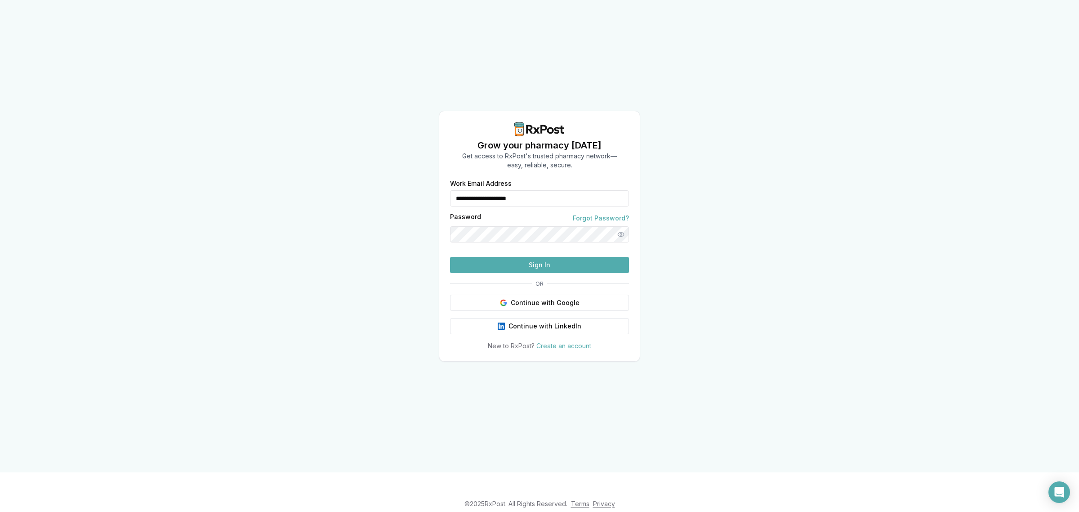
click at [582, 183] on div "**********" at bounding box center [539, 236] width 201 height 251
drag, startPoint x: 574, startPoint y: 190, endPoint x: 468, endPoint y: 201, distance: 106.7
click at [468, 201] on form "**********" at bounding box center [539, 226] width 179 height 93
drag, startPoint x: 575, startPoint y: 188, endPoint x: 404, endPoint y: 198, distance: 172.0
click at [404, 198] on div "**********" at bounding box center [539, 236] width 1079 height 472
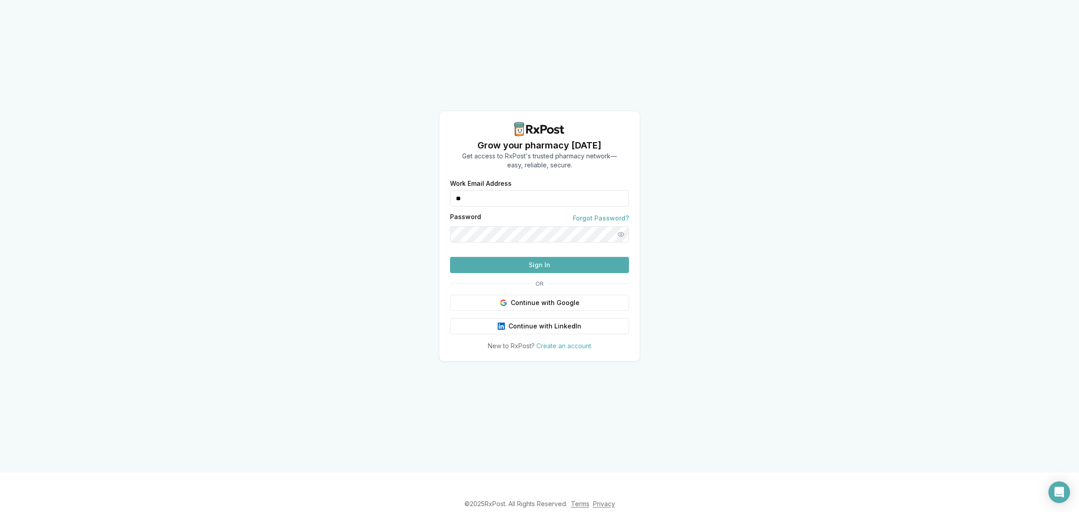
type input "**********"
click at [515, 273] on button "Sign In" at bounding box center [539, 265] width 179 height 16
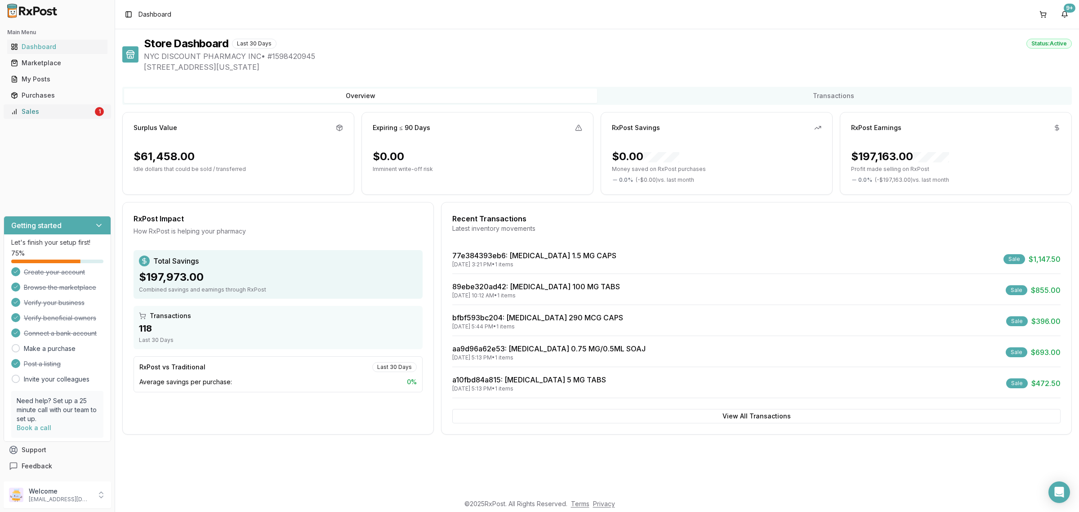
click at [38, 104] on link "Sales 1" at bounding box center [57, 111] width 100 height 16
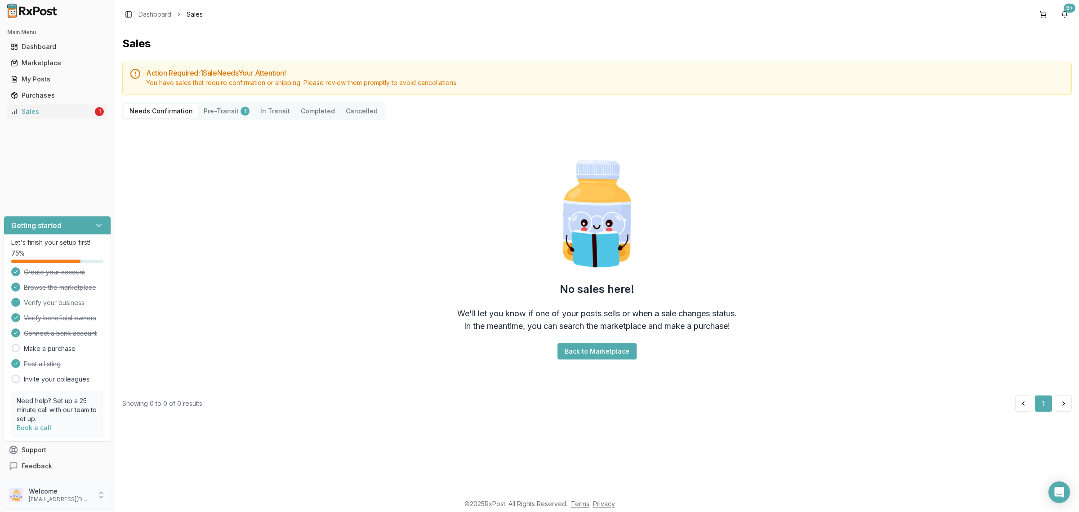
click at [76, 501] on p "nycdiscountpharma2@gmail.com" at bounding box center [60, 498] width 62 height 7
click at [137, 498] on span "Sign Out" at bounding box center [162, 496] width 85 height 9
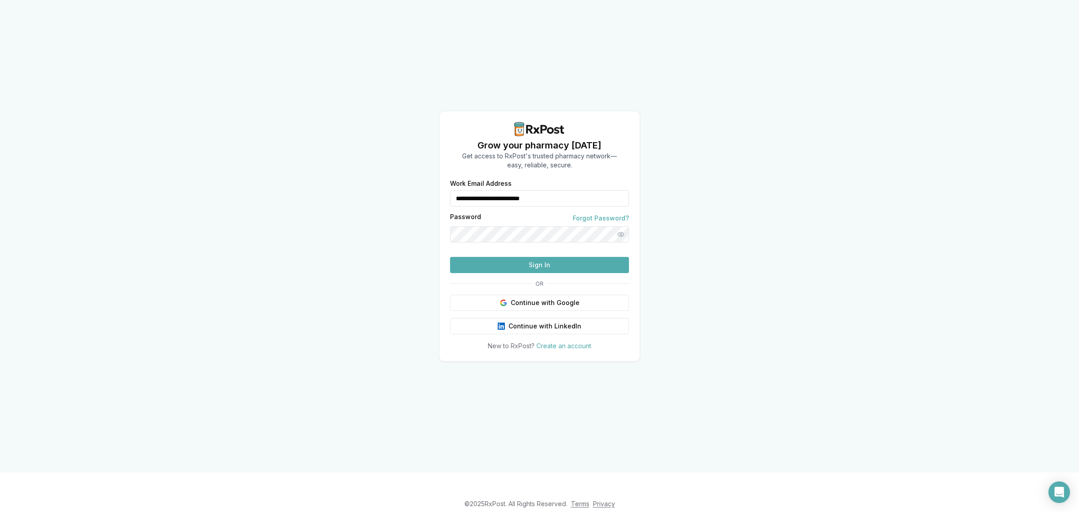
drag, startPoint x: 565, startPoint y: 182, endPoint x: 451, endPoint y: 185, distance: 113.8
click at [451, 190] on div "**********" at bounding box center [539, 198] width 179 height 16
type input "**********"
click at [540, 273] on button "Sign In" at bounding box center [539, 265] width 179 height 16
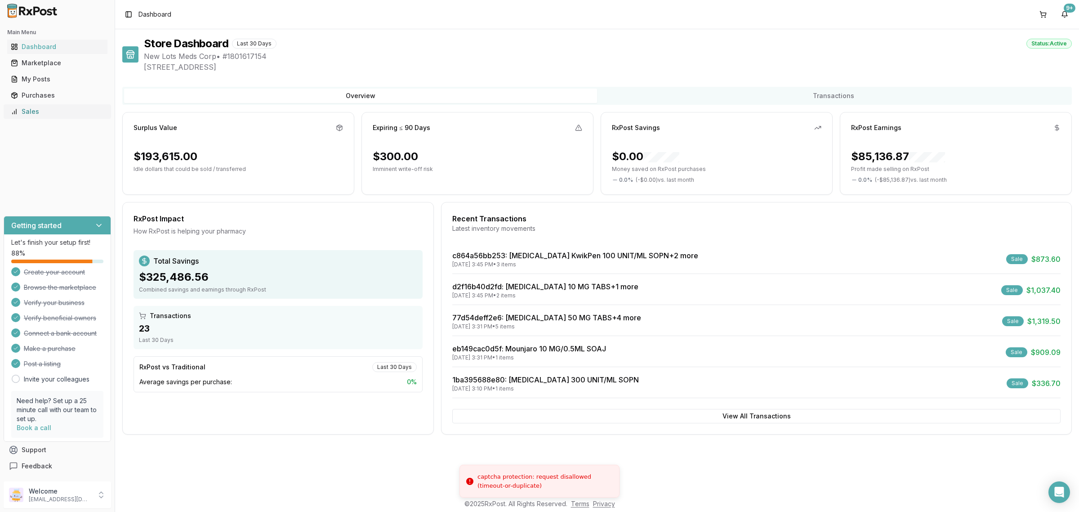
click at [44, 111] on div "Sales" at bounding box center [57, 111] width 93 height 9
